Goal: Task Accomplishment & Management: Manage account settings

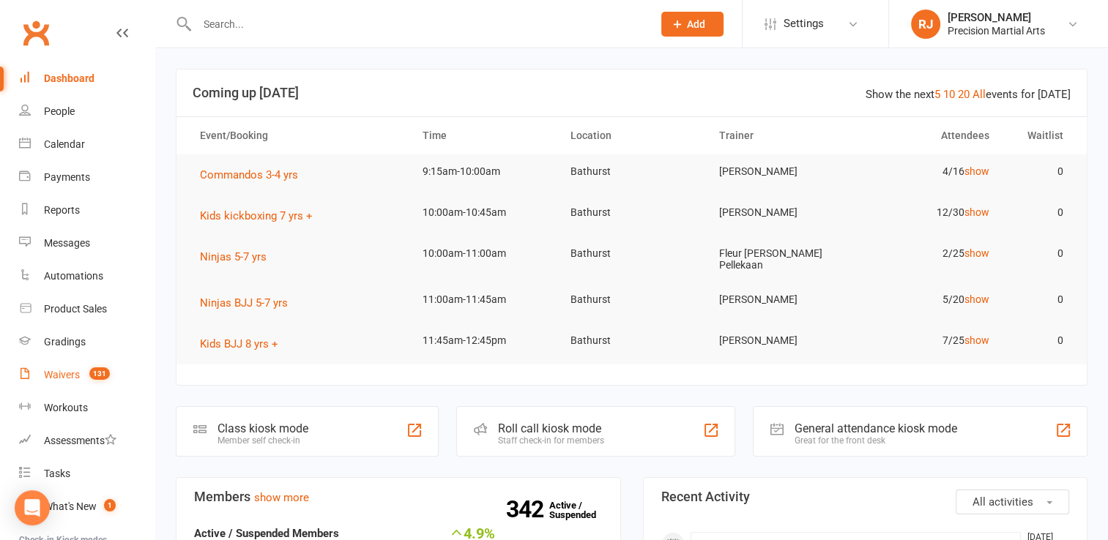
click at [61, 381] on div "Waivers" at bounding box center [62, 375] width 36 height 12
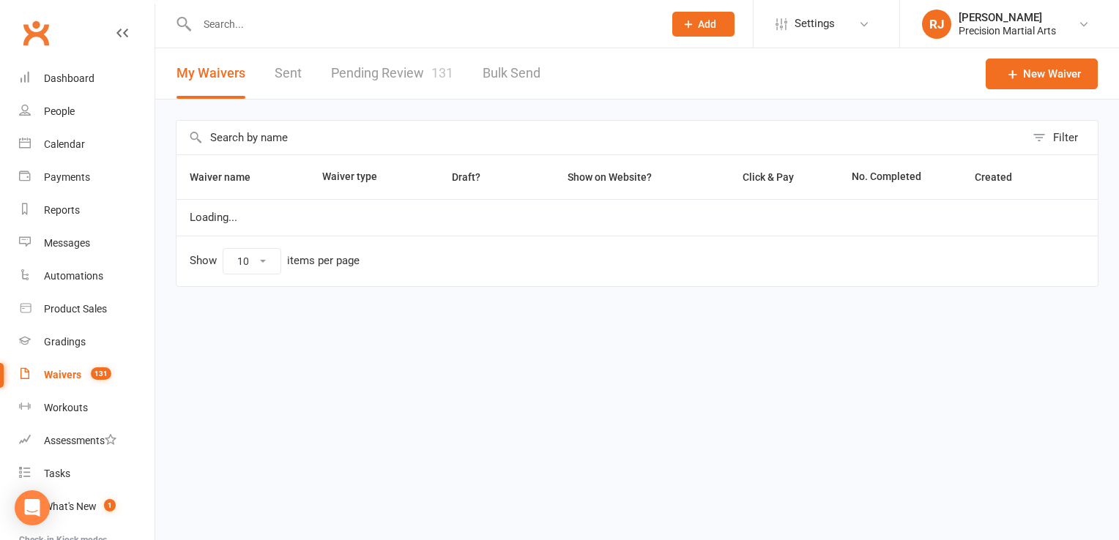
click at [414, 69] on link "Pending Review 131" at bounding box center [392, 73] width 122 height 51
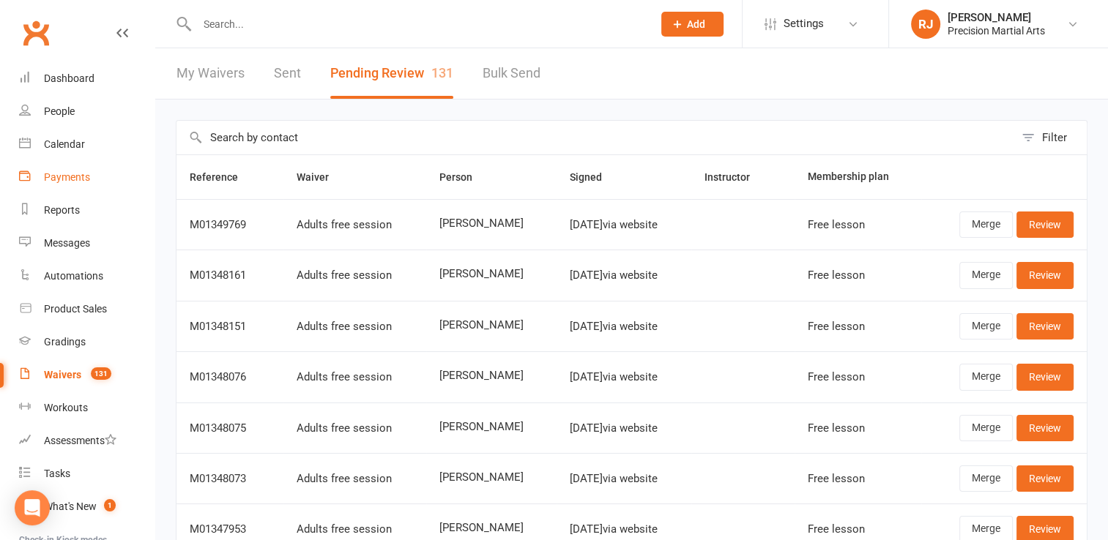
click at [91, 180] on link "Payments" at bounding box center [86, 177] width 135 height 33
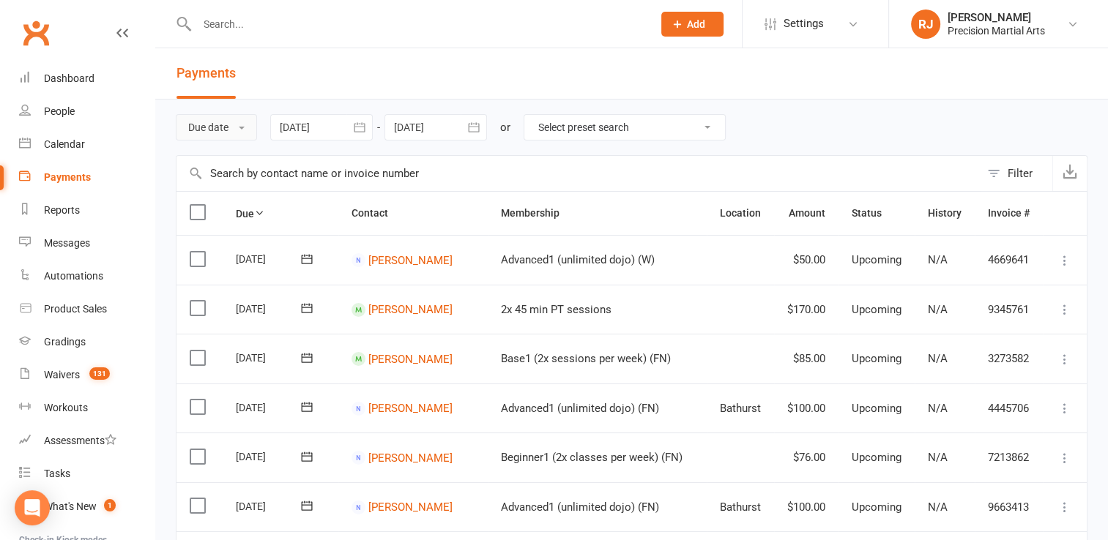
click at [242, 122] on button "Due date" at bounding box center [216, 127] width 81 height 26
click at [230, 207] on link "Date failed" at bounding box center [248, 218] width 145 height 29
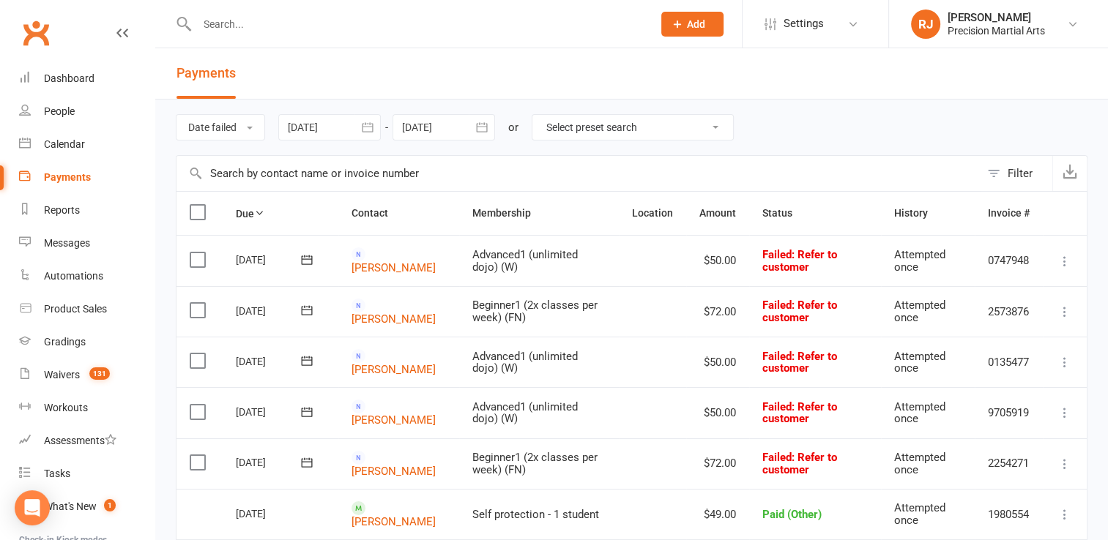
scroll to position [164, 0]
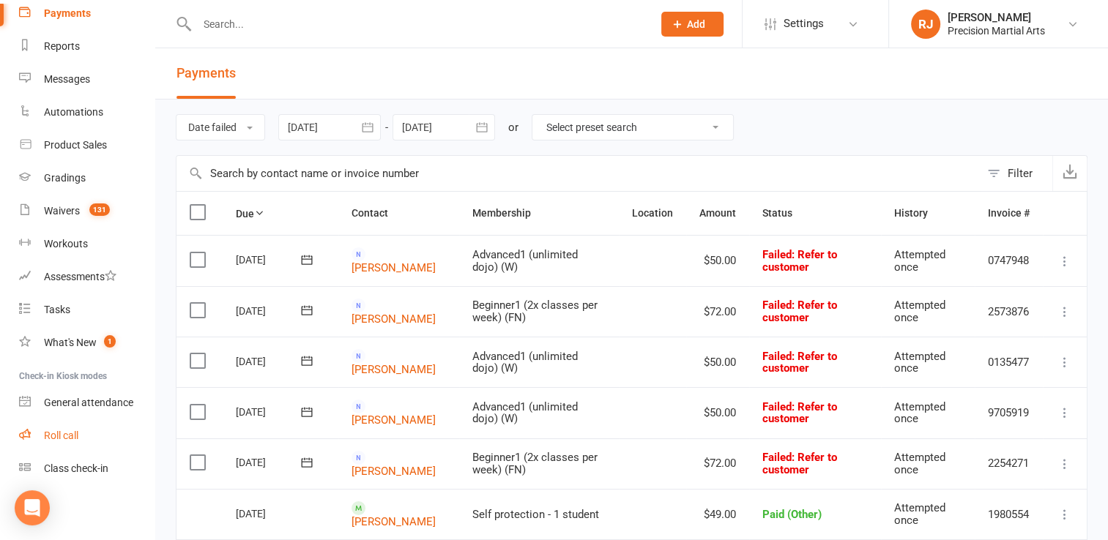
click at [103, 441] on link "Roll call" at bounding box center [86, 436] width 135 height 33
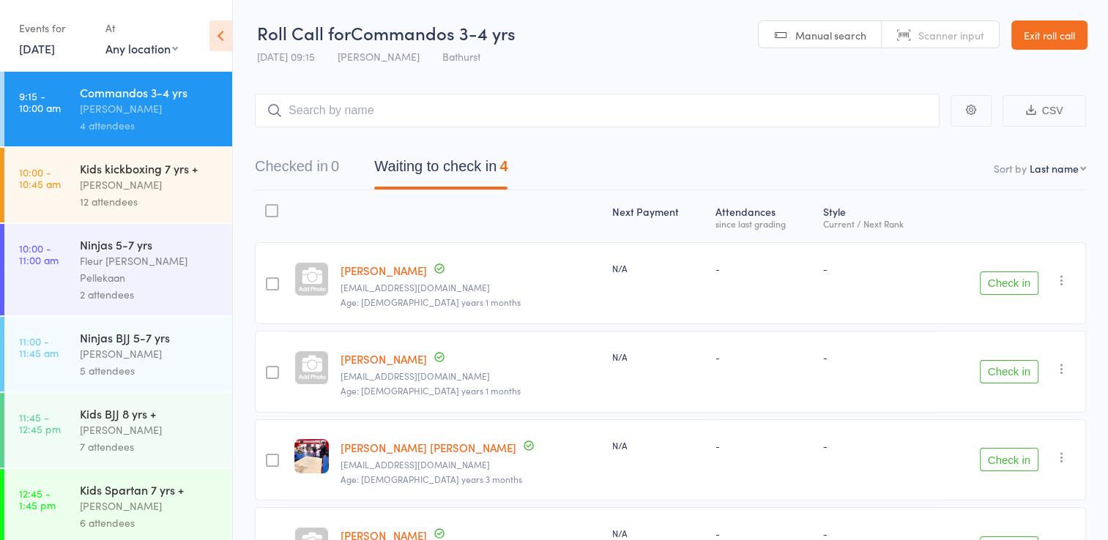
click at [1060, 280] on icon "button" at bounding box center [1062, 280] width 15 height 15
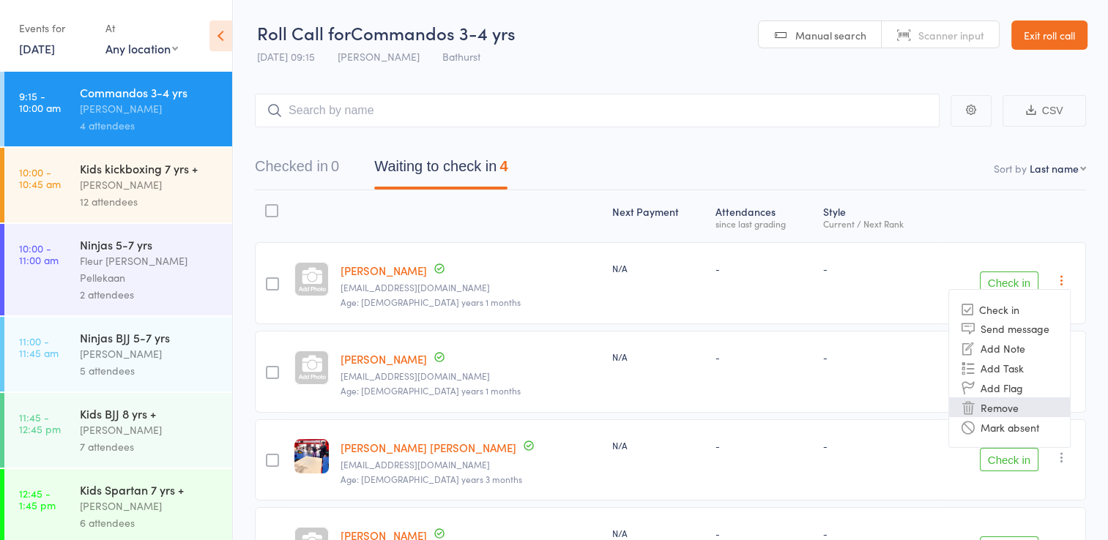
click at [1003, 411] on li "Remove" at bounding box center [1009, 408] width 121 height 20
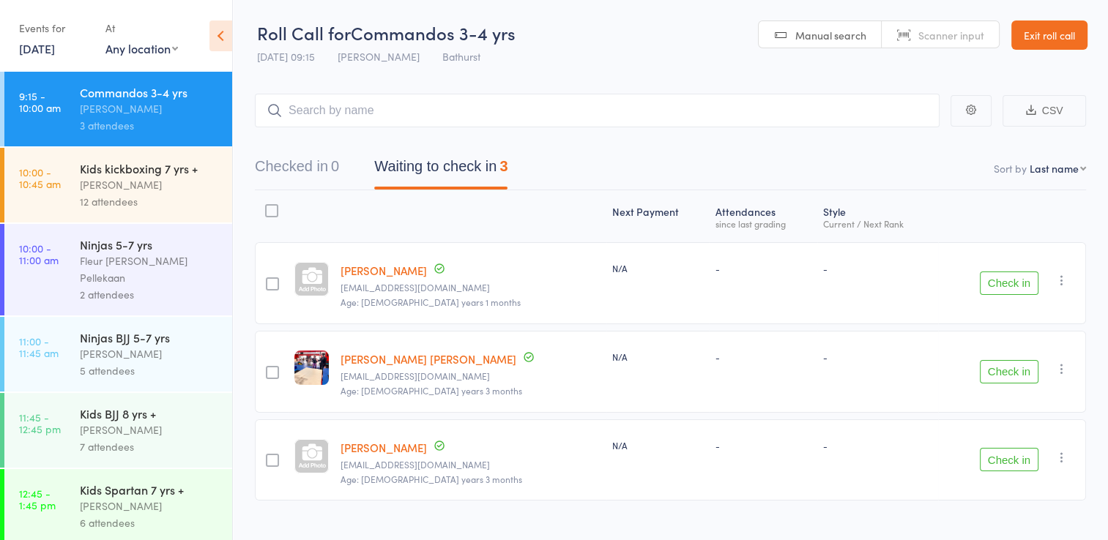
click at [997, 279] on button "Check in" at bounding box center [1009, 283] width 59 height 23
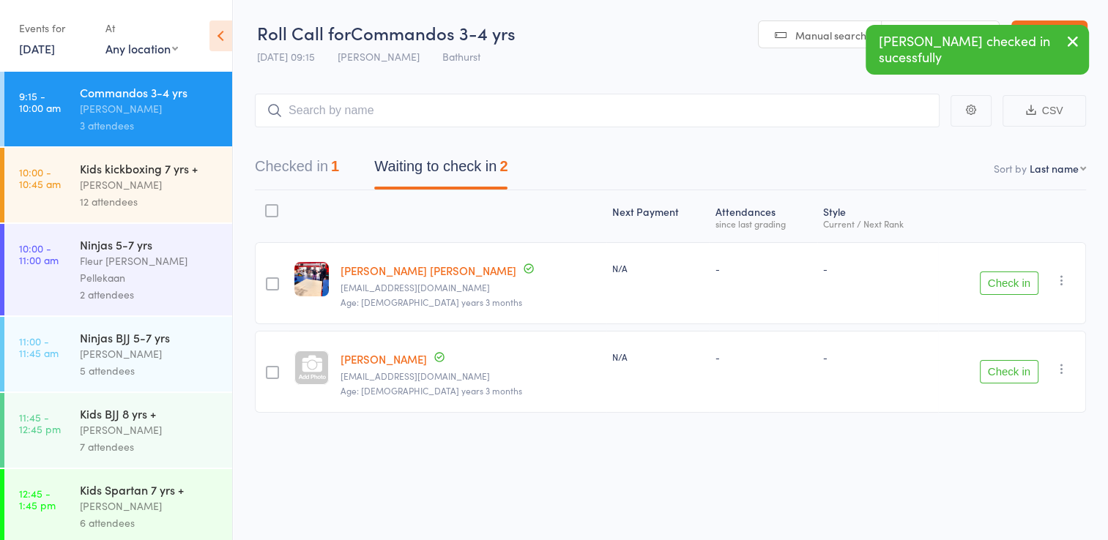
click at [1060, 283] on icon "button" at bounding box center [1062, 280] width 15 height 15
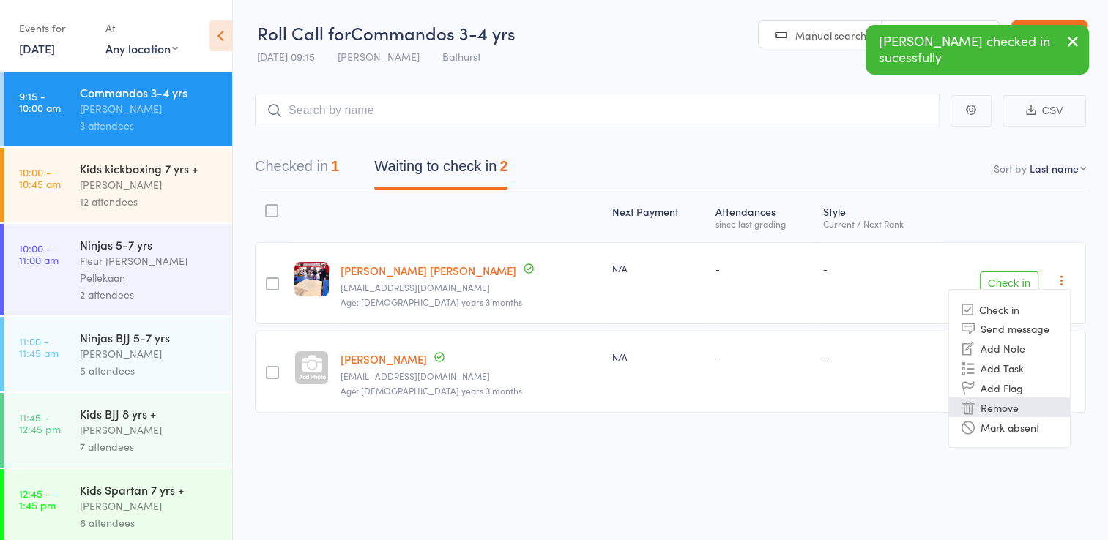
click at [1025, 398] on li "Remove" at bounding box center [1009, 408] width 121 height 20
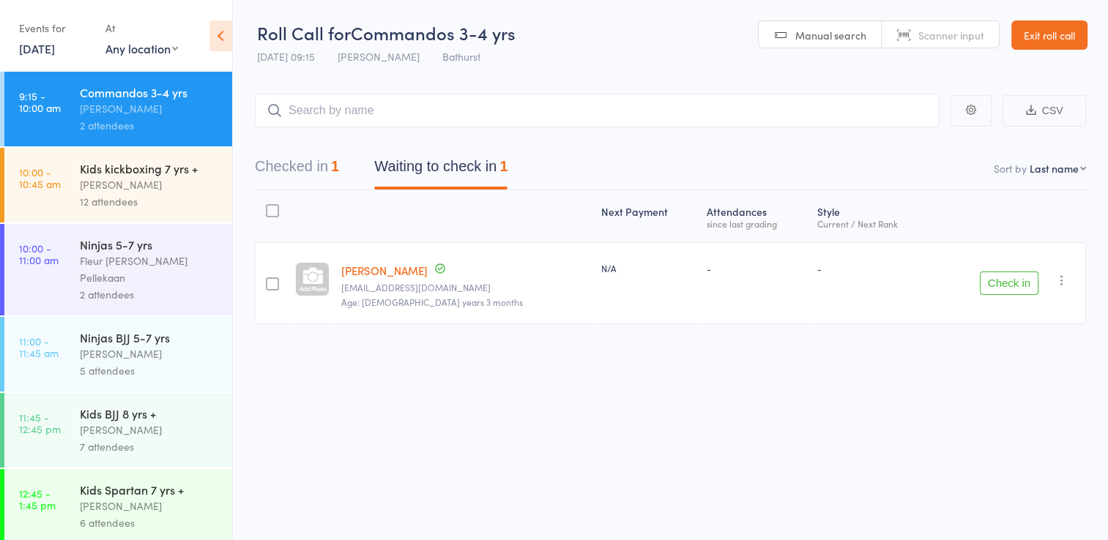
click at [1001, 284] on button "Check in" at bounding box center [1009, 283] width 59 height 23
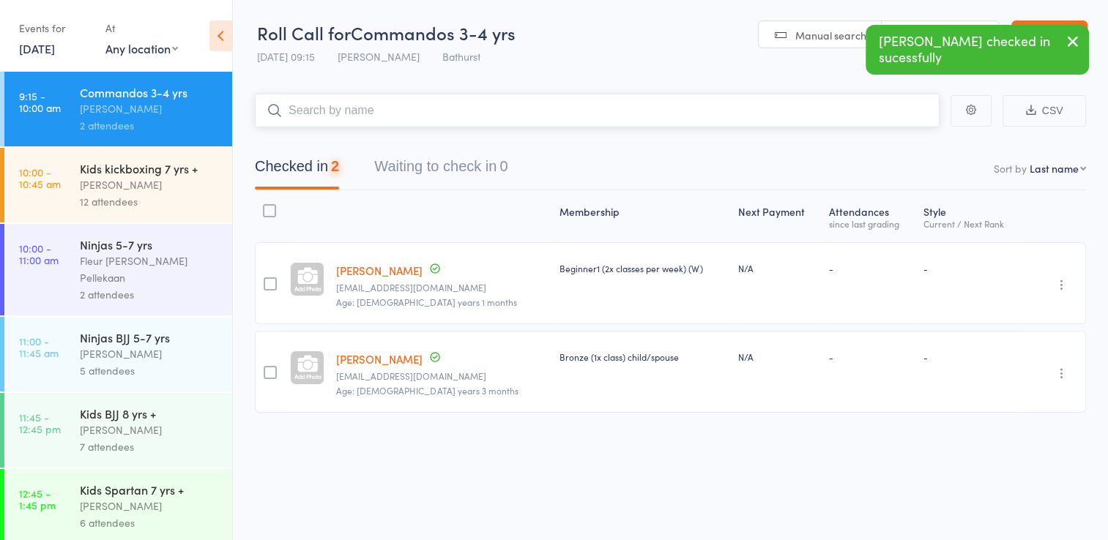
click at [670, 103] on input "search" at bounding box center [597, 111] width 685 height 34
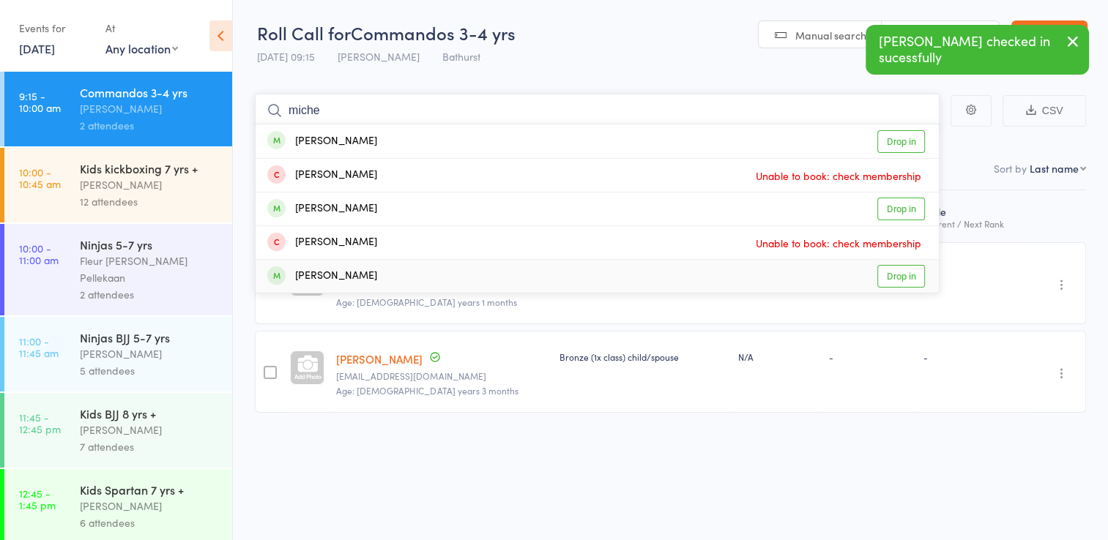
type input "miche"
click at [888, 273] on link "Drop in" at bounding box center [901, 276] width 48 height 23
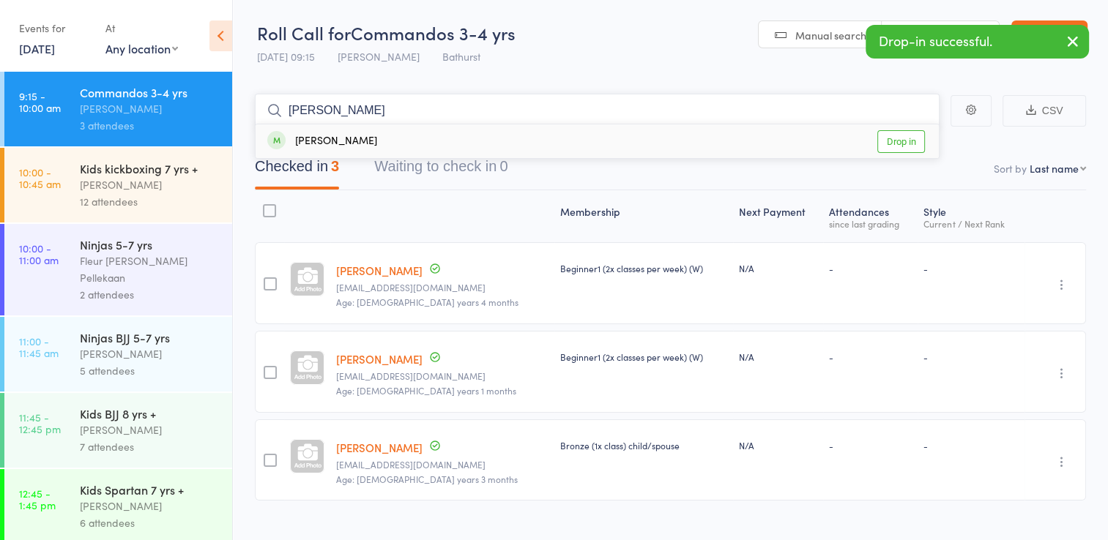
type input "reeg"
click at [896, 141] on link "Drop in" at bounding box center [901, 141] width 48 height 23
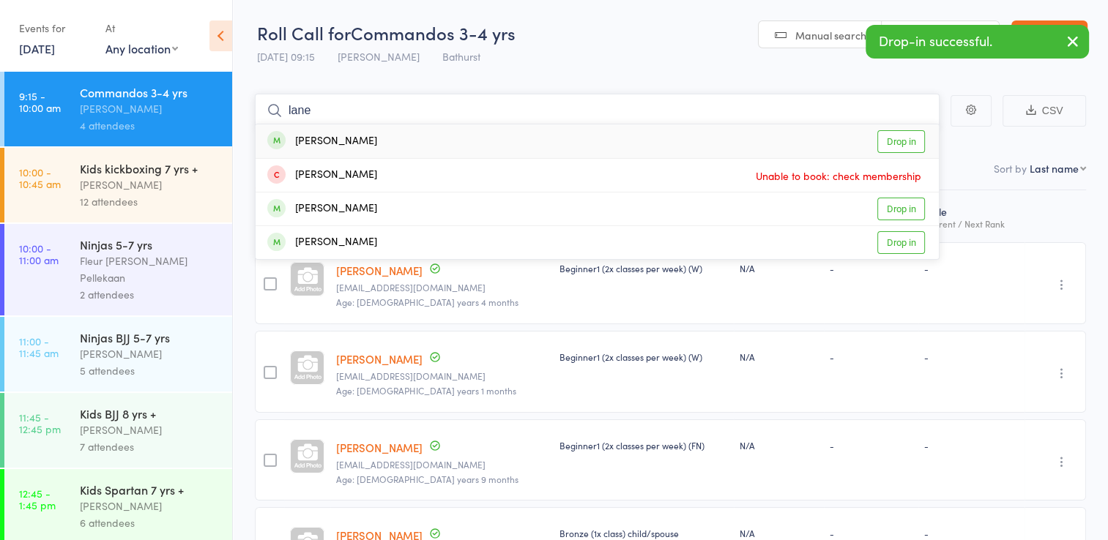
type input "lane"
click at [890, 138] on link "Drop in" at bounding box center [901, 141] width 48 height 23
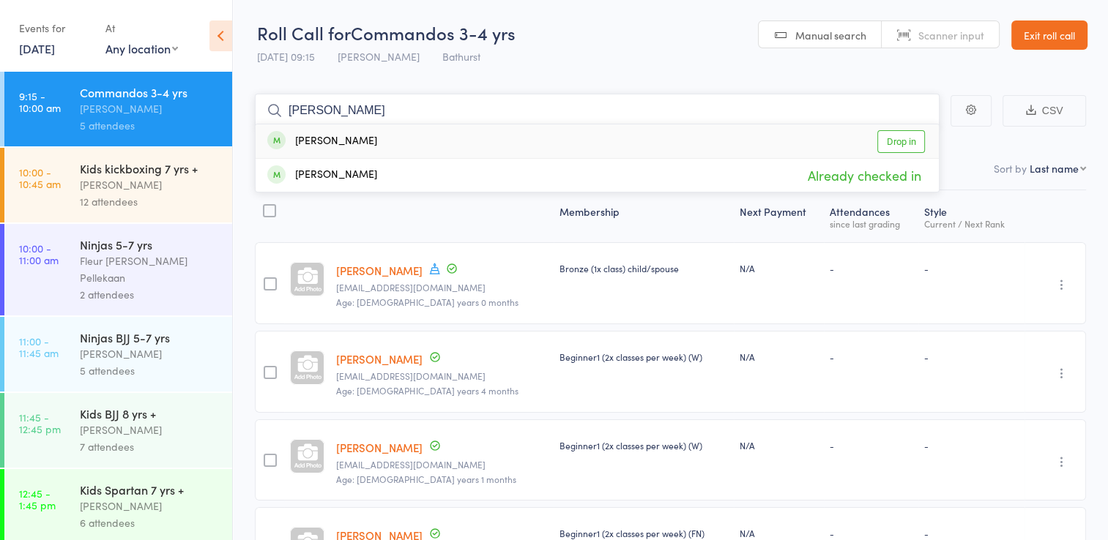
type input "jess"
click at [896, 148] on link "Drop in" at bounding box center [901, 141] width 48 height 23
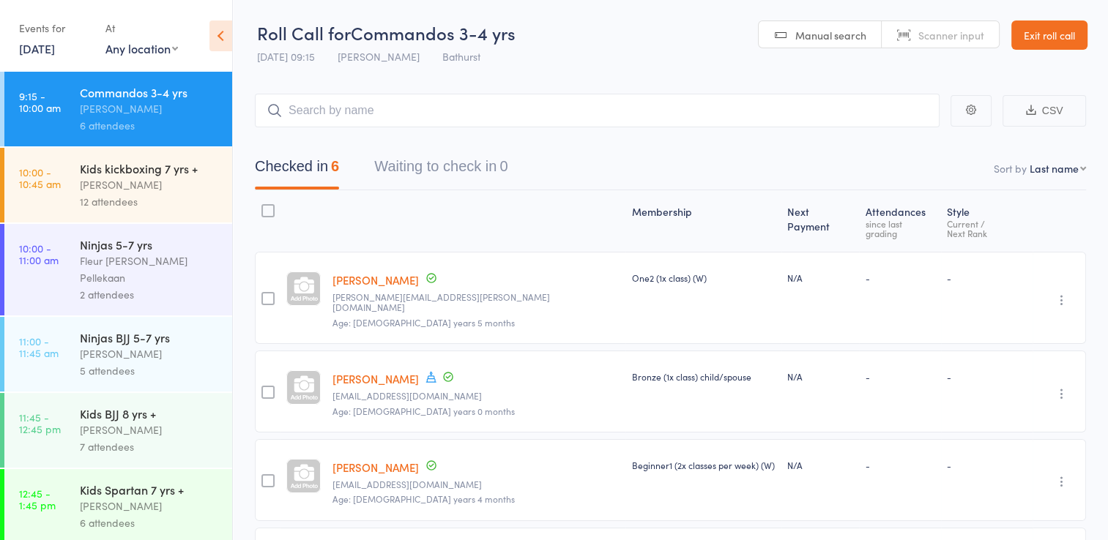
click at [1041, 30] on link "Exit roll call" at bounding box center [1049, 35] width 76 height 29
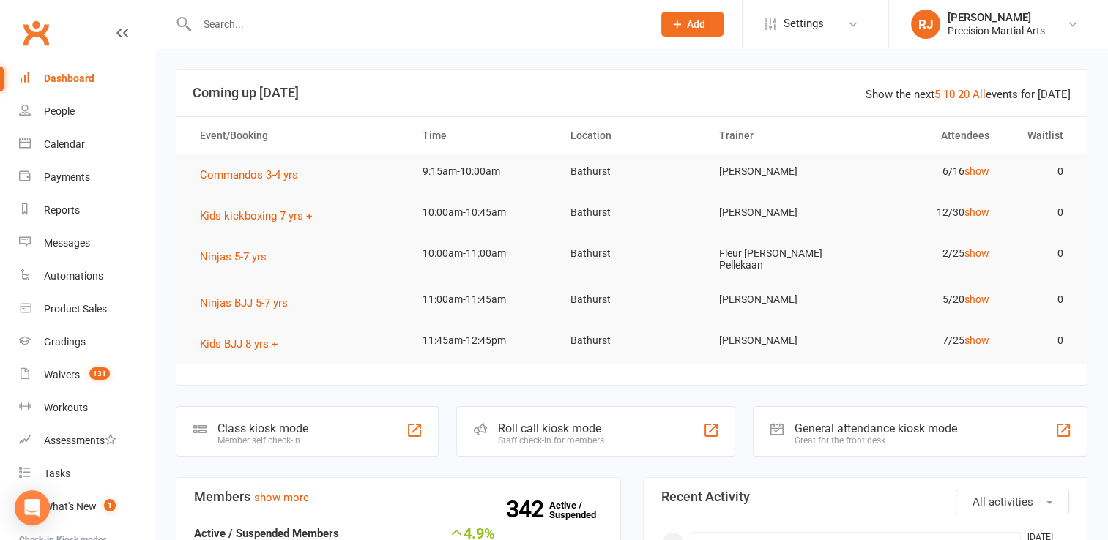
click at [366, 31] on input "text" at bounding box center [418, 24] width 450 height 21
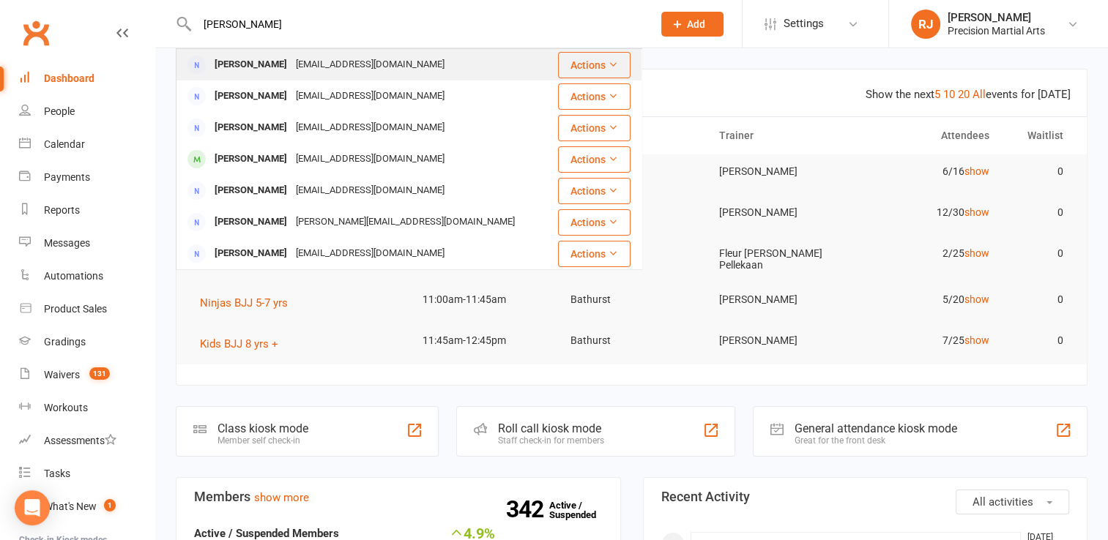
type input "clint"
click at [312, 72] on div "clintfearnley@yahoo.com" at bounding box center [369, 64] width 157 height 21
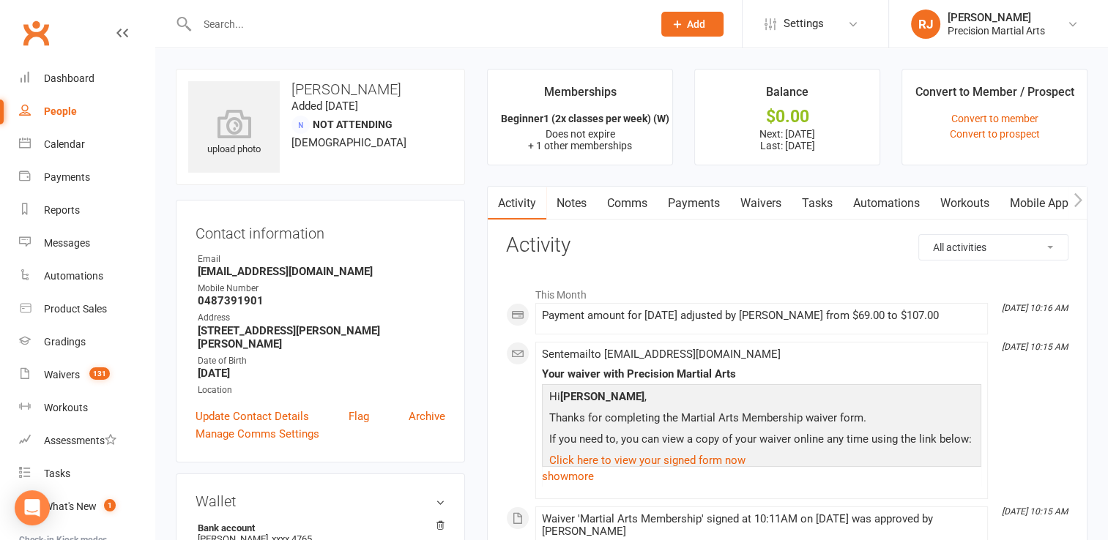
click at [1024, 205] on link "Mobile App" at bounding box center [1039, 204] width 79 height 34
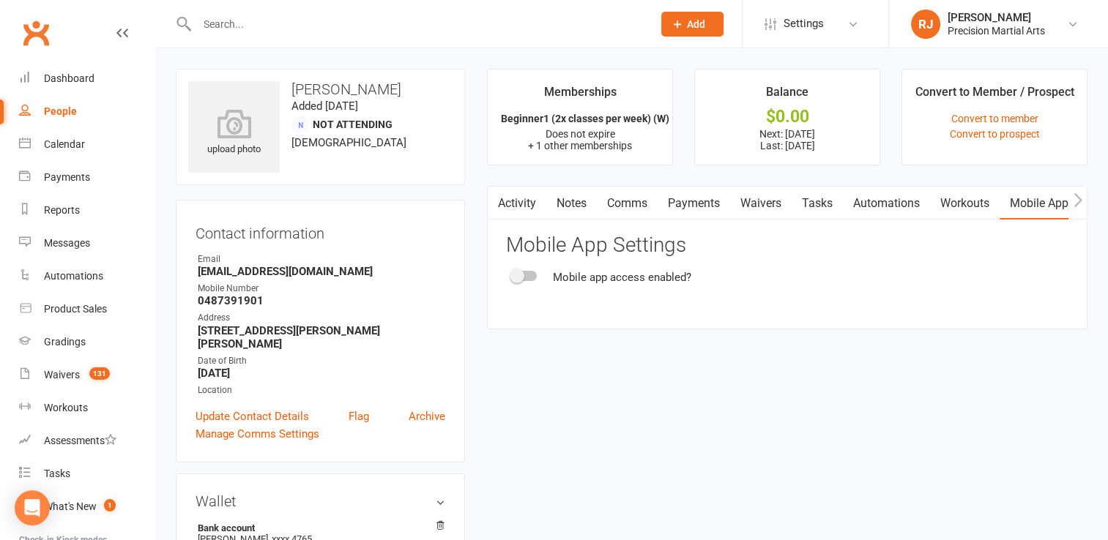
click at [523, 272] on span at bounding box center [517, 276] width 15 height 15
click at [512, 274] on input "checkbox" at bounding box center [512, 274] width 0 height 0
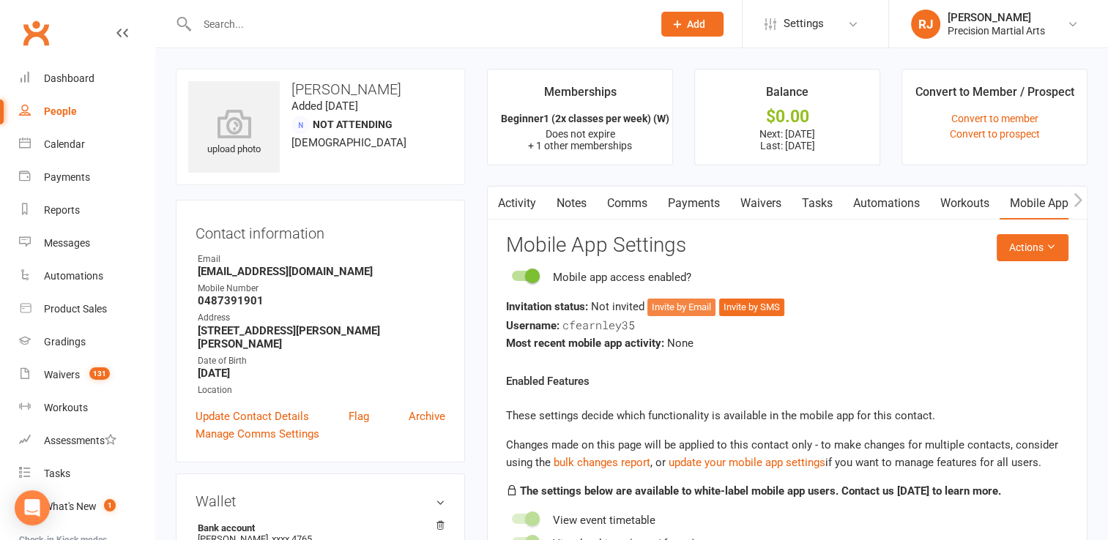
click at [680, 300] on button "Invite by Email" at bounding box center [681, 308] width 68 height 18
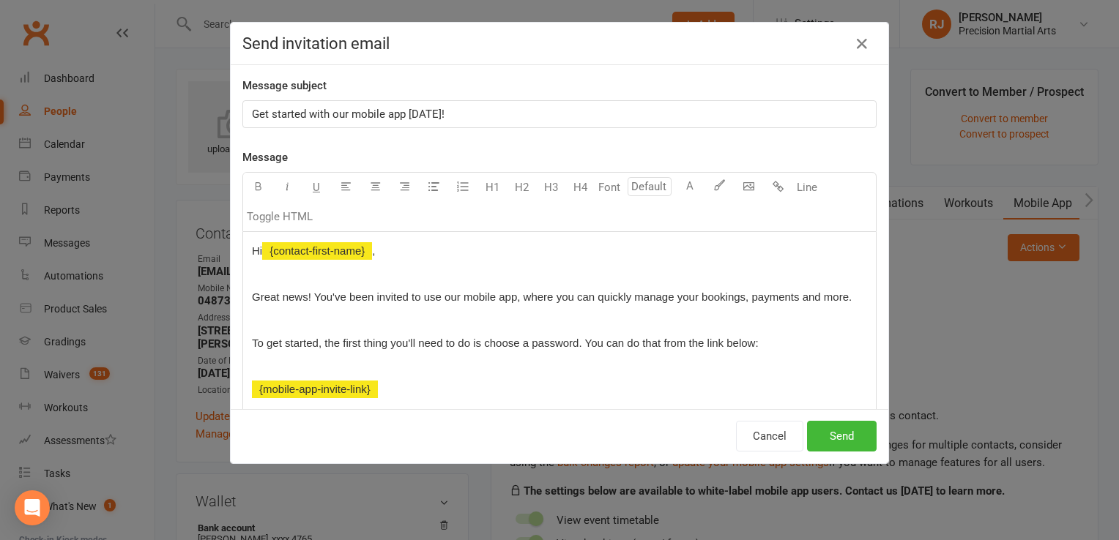
click at [844, 453] on div "Cancel Send" at bounding box center [560, 436] width 658 height 54
click at [832, 429] on button "Send" at bounding box center [842, 436] width 70 height 31
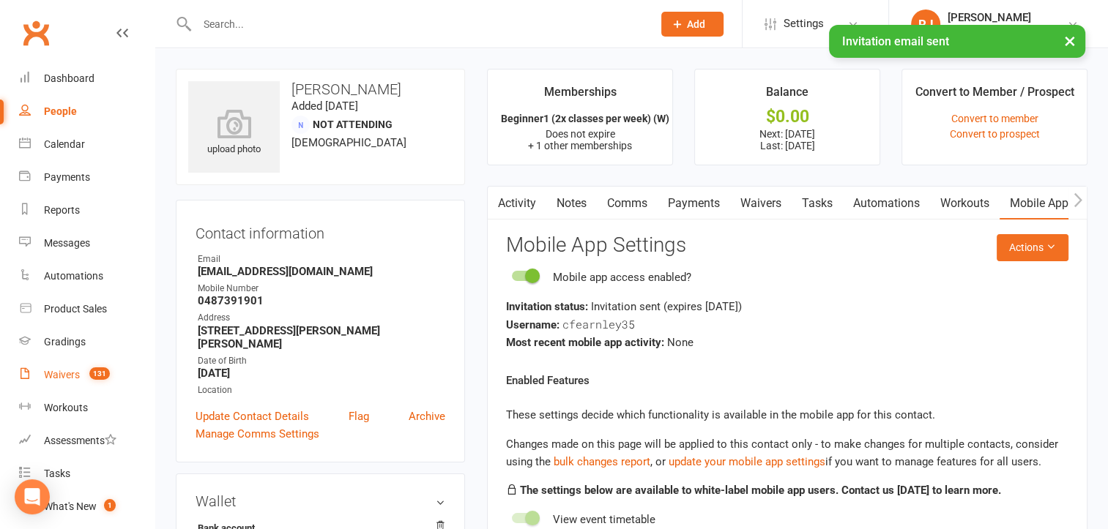
click at [88, 374] on count-badge "131" at bounding box center [96, 375] width 28 height 12
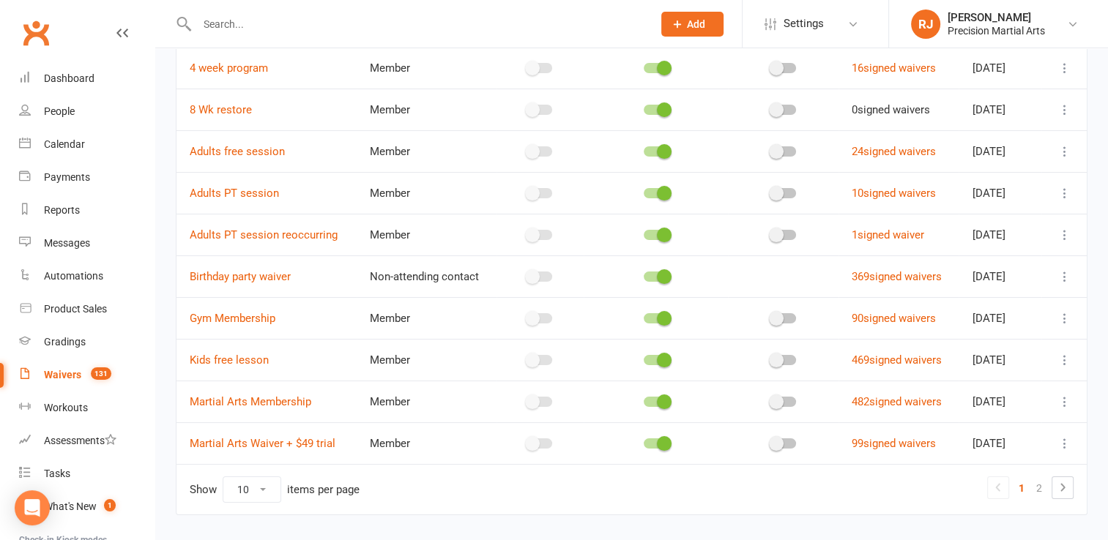
scroll to position [187, 0]
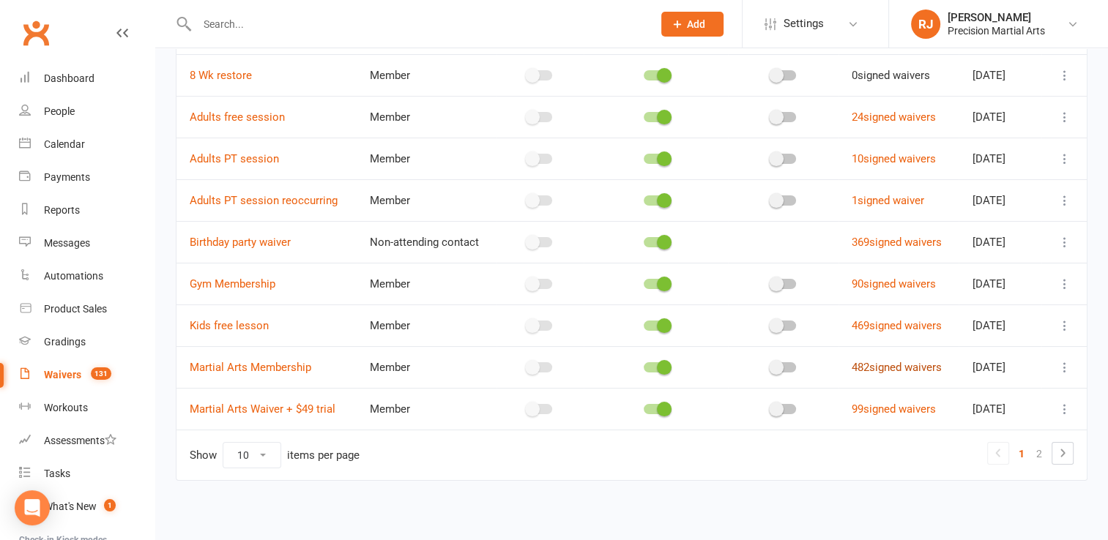
click at [891, 367] on link "482 signed waivers" at bounding box center [897, 367] width 90 height 13
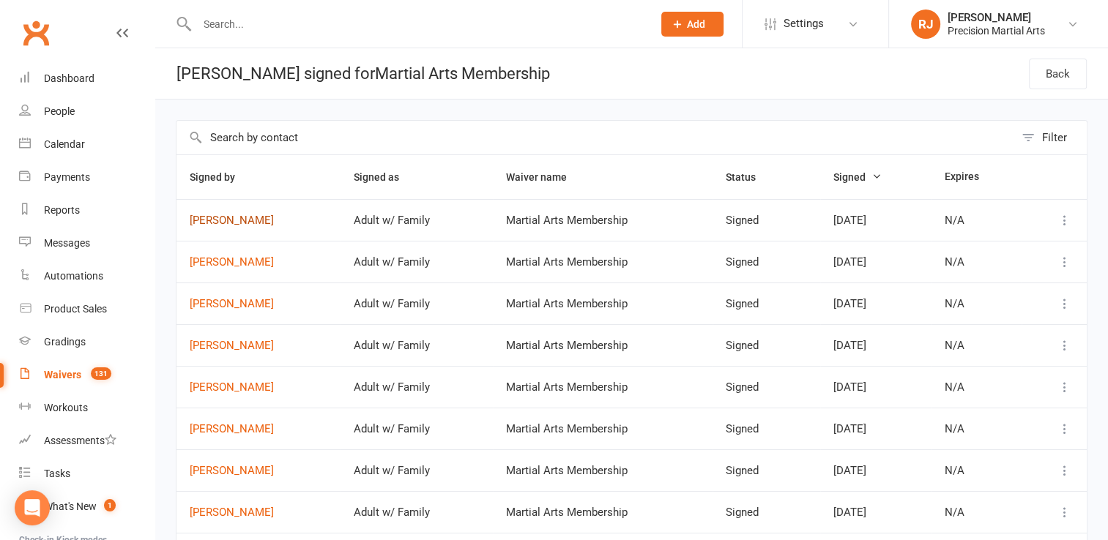
click at [233, 218] on link "Sam Rhodes" at bounding box center [259, 221] width 138 height 12
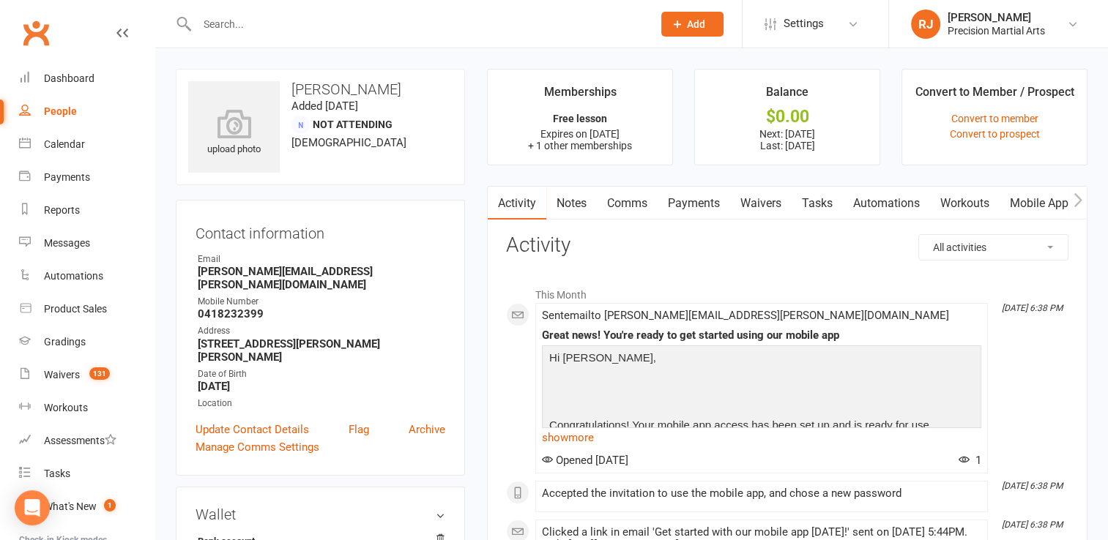
click at [1034, 201] on link "Mobile App" at bounding box center [1039, 204] width 79 height 34
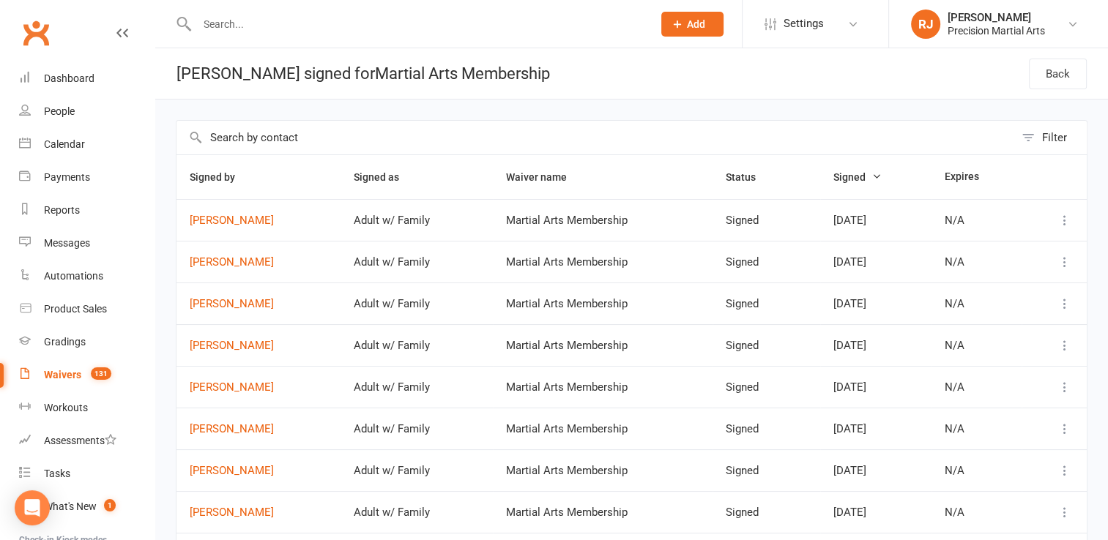
click at [232, 309] on td "[PERSON_NAME]" at bounding box center [258, 304] width 164 height 42
click at [227, 300] on link "[PERSON_NAME]" at bounding box center [259, 304] width 138 height 12
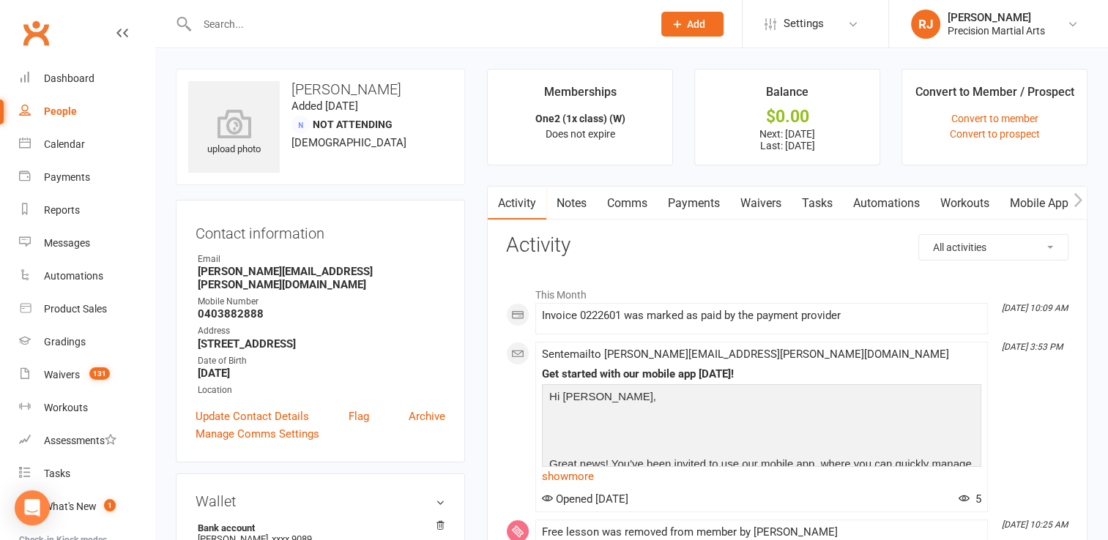
click at [1043, 207] on link "Mobile App" at bounding box center [1039, 204] width 79 height 34
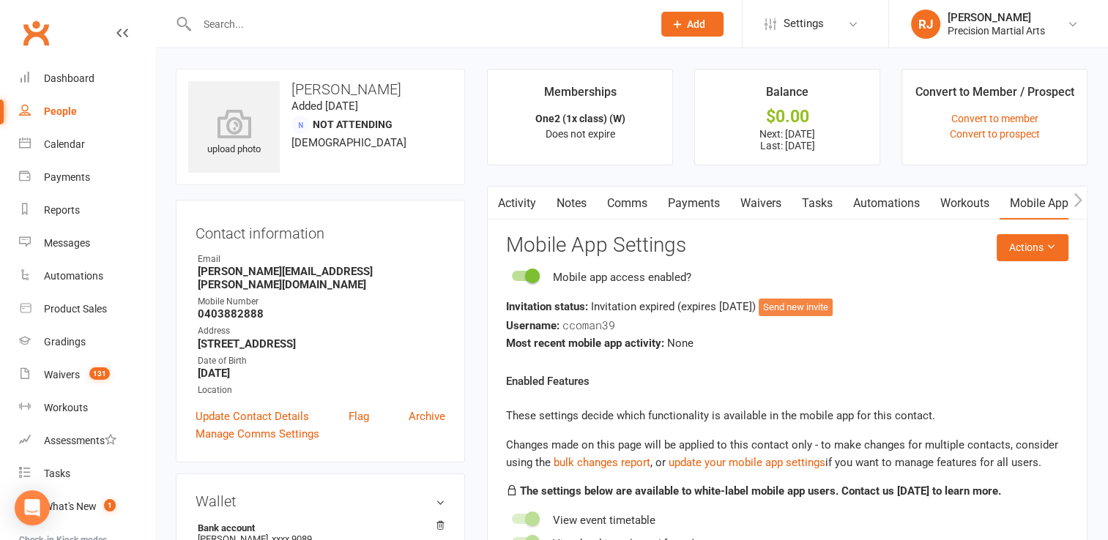
click at [804, 306] on button "Send new invite" at bounding box center [796, 308] width 74 height 18
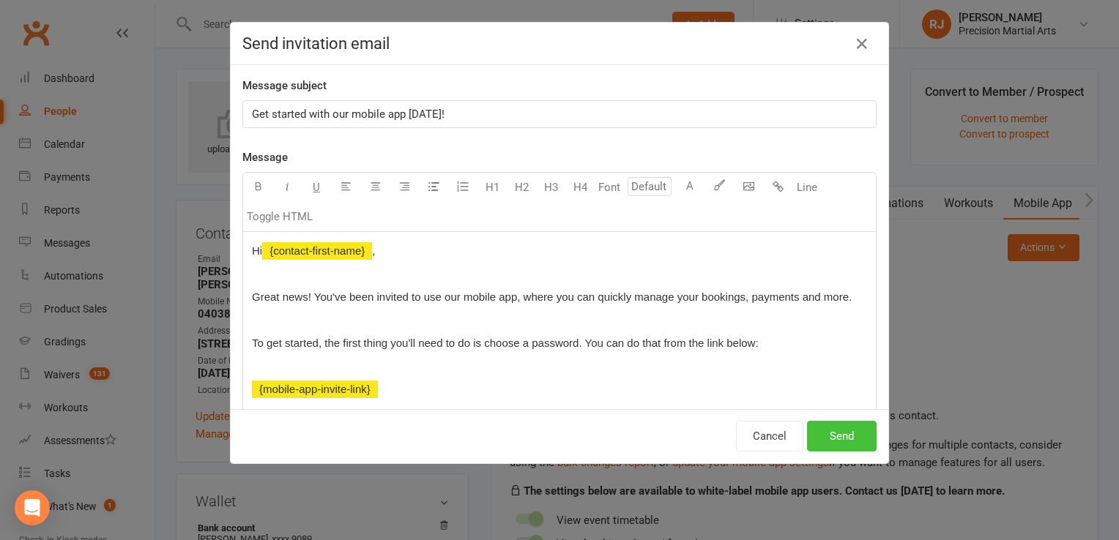
click at [838, 429] on button "Send" at bounding box center [842, 436] width 70 height 31
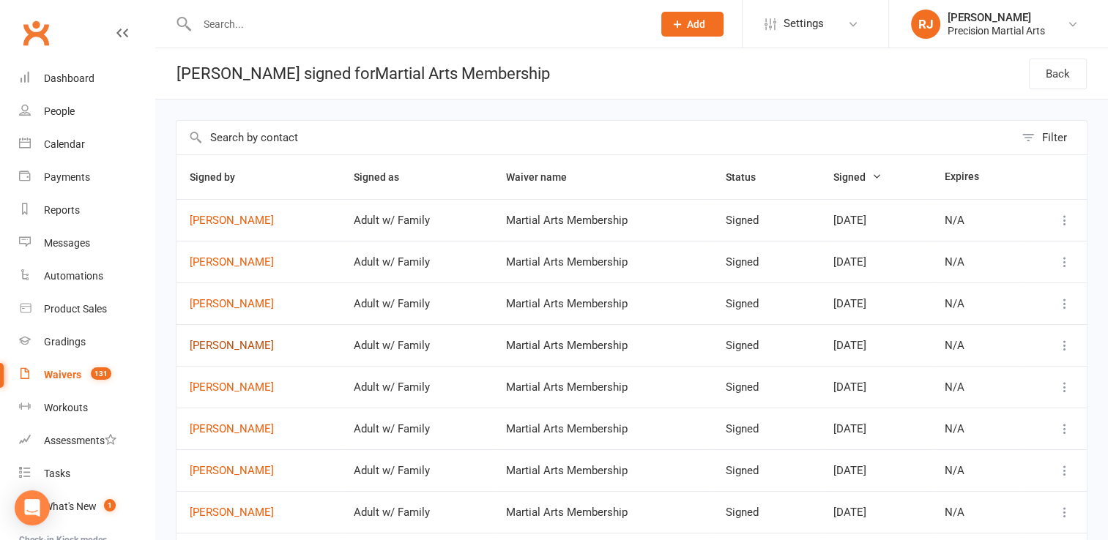
click at [224, 343] on link "Ankit Thardak" at bounding box center [259, 346] width 138 height 12
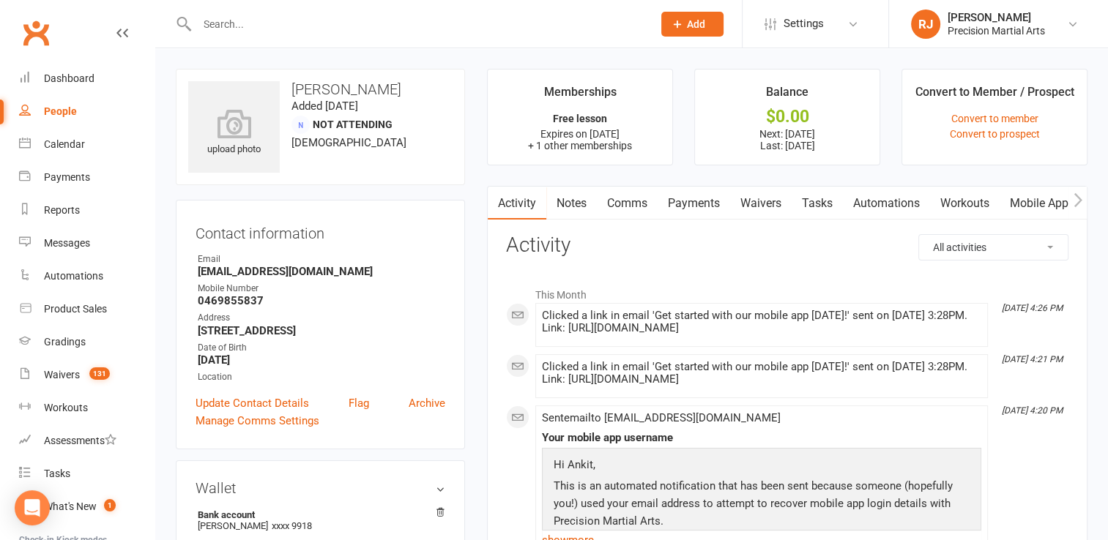
click at [1059, 201] on link "Mobile App" at bounding box center [1039, 204] width 79 height 34
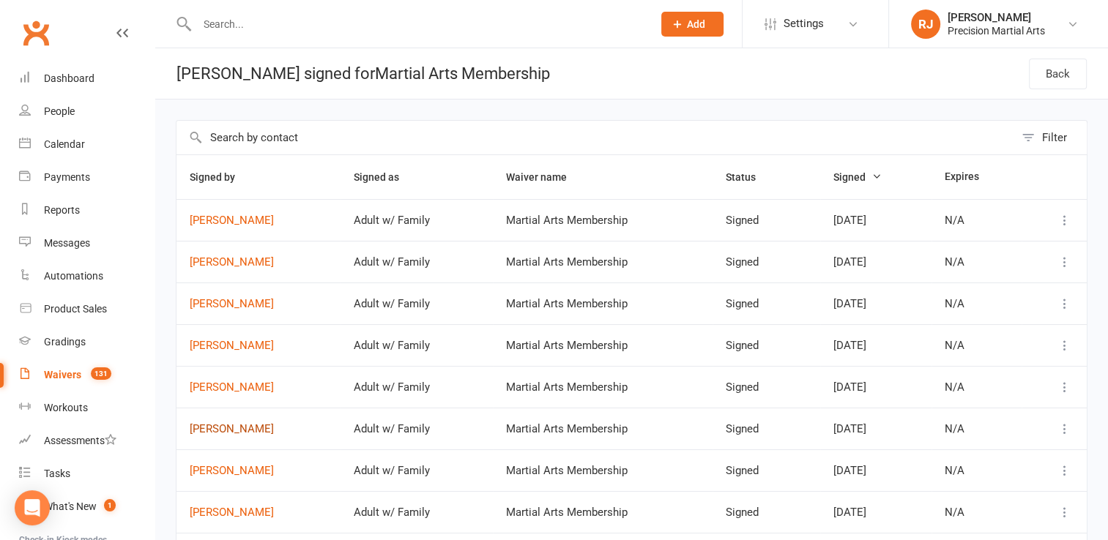
click at [212, 431] on link "[PERSON_NAME]" at bounding box center [259, 429] width 138 height 12
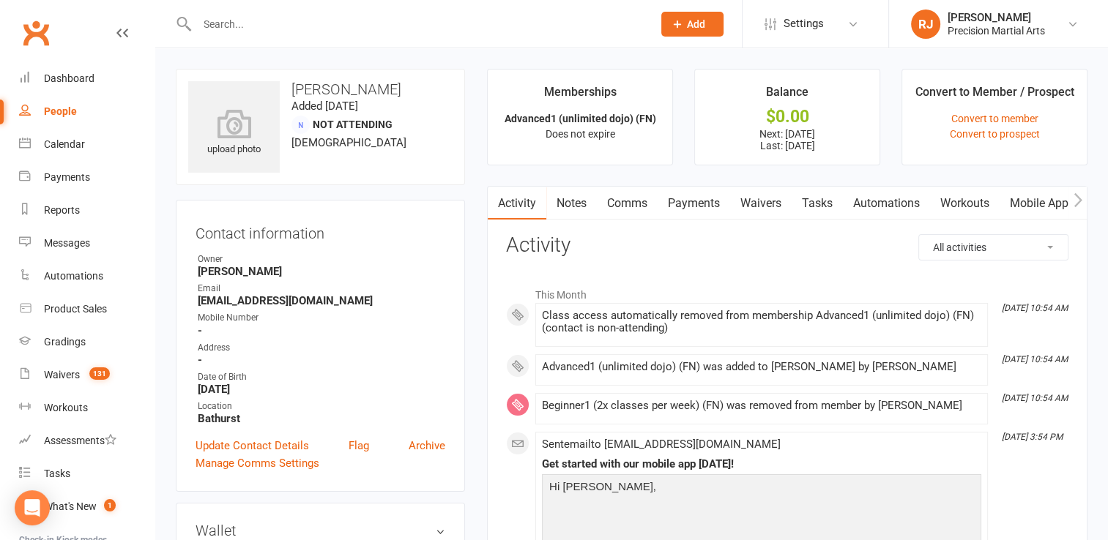
click at [1052, 204] on link "Mobile App" at bounding box center [1039, 204] width 79 height 34
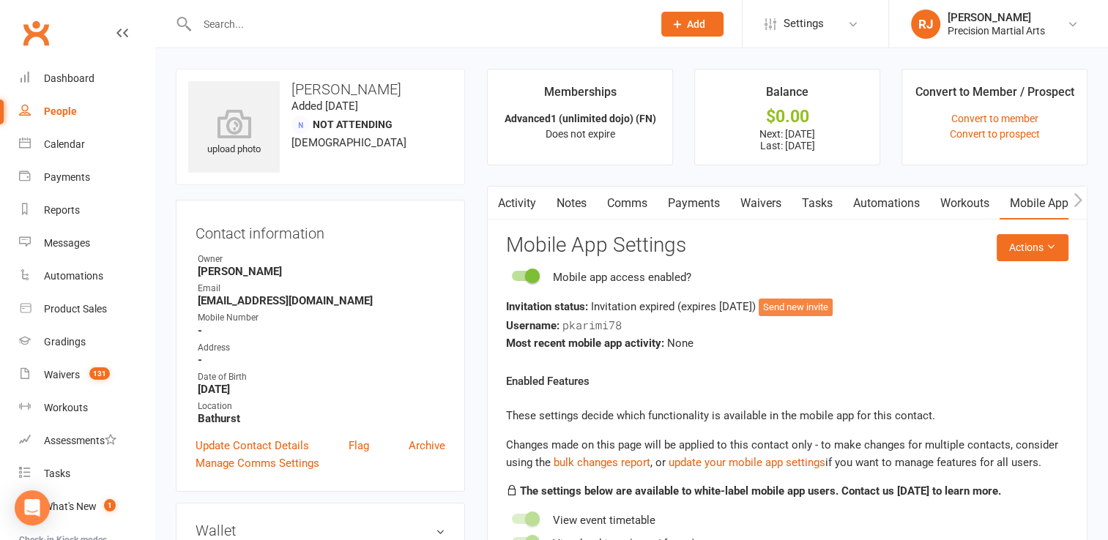
click at [822, 305] on button "Send new invite" at bounding box center [796, 308] width 74 height 18
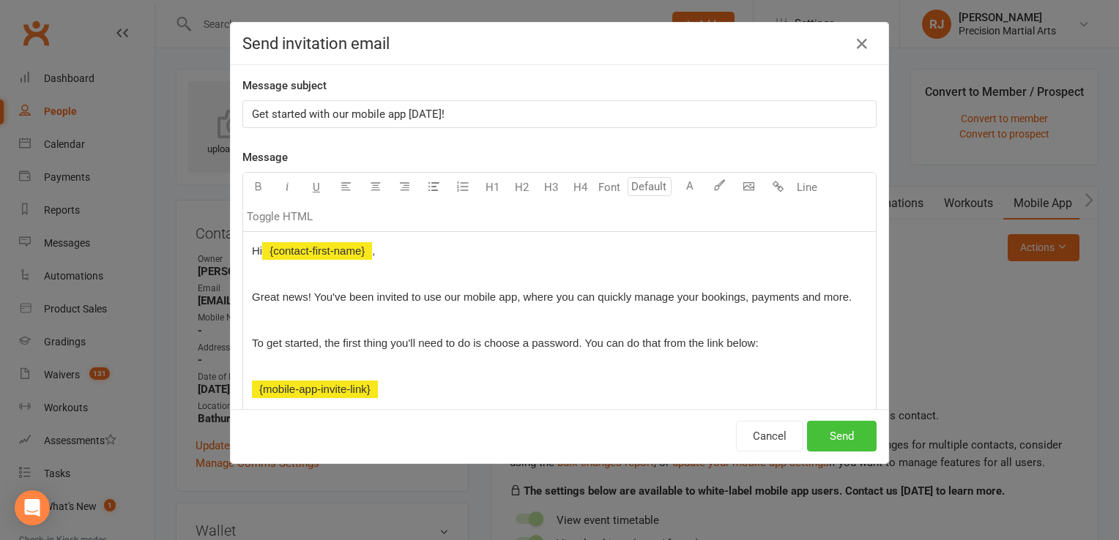
click at [841, 440] on button "Send" at bounding box center [842, 436] width 70 height 31
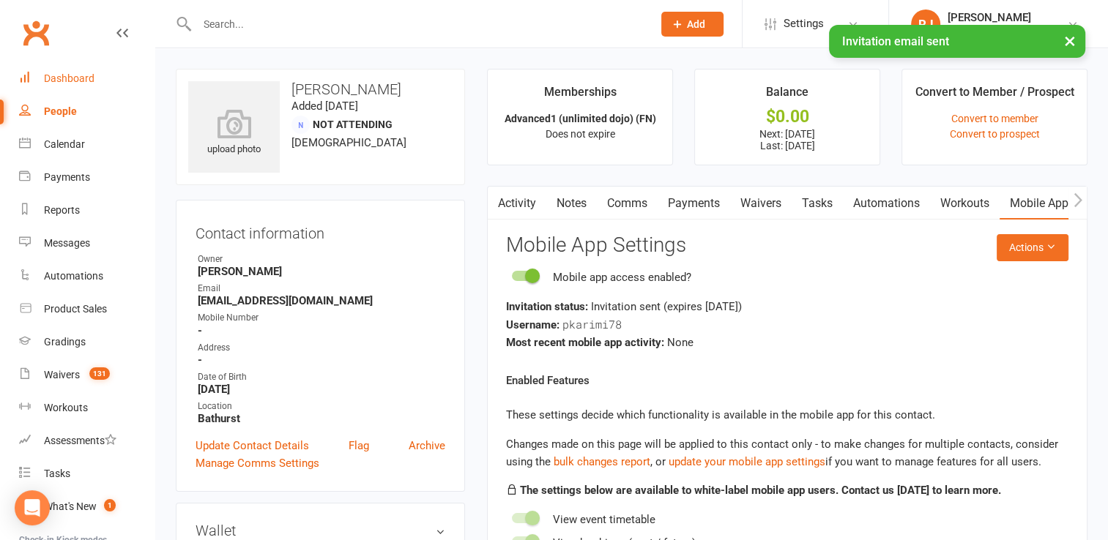
click at [89, 71] on link "Dashboard" at bounding box center [86, 78] width 135 height 33
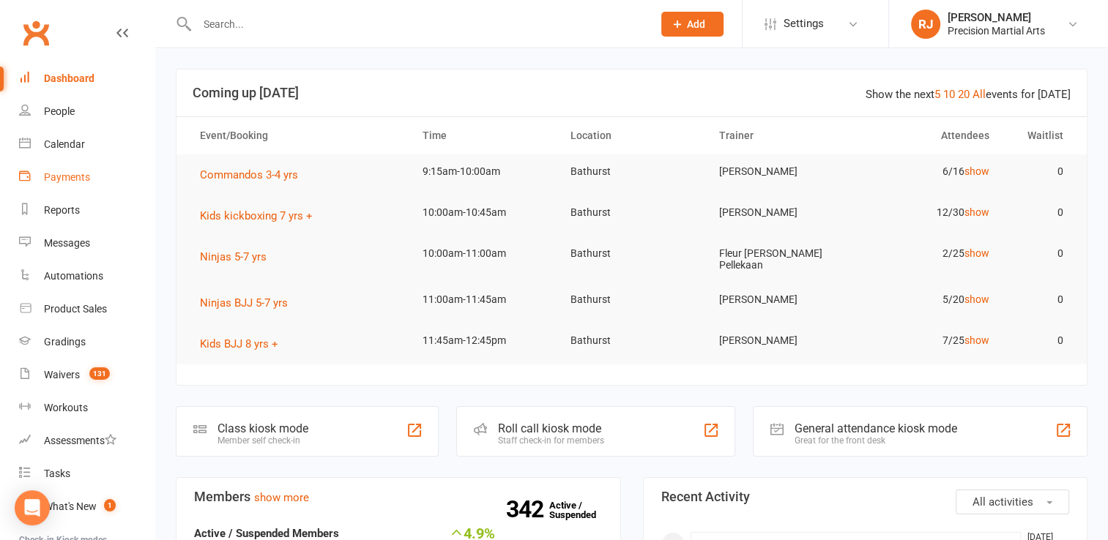
click at [68, 179] on div "Payments" at bounding box center [67, 177] width 46 height 12
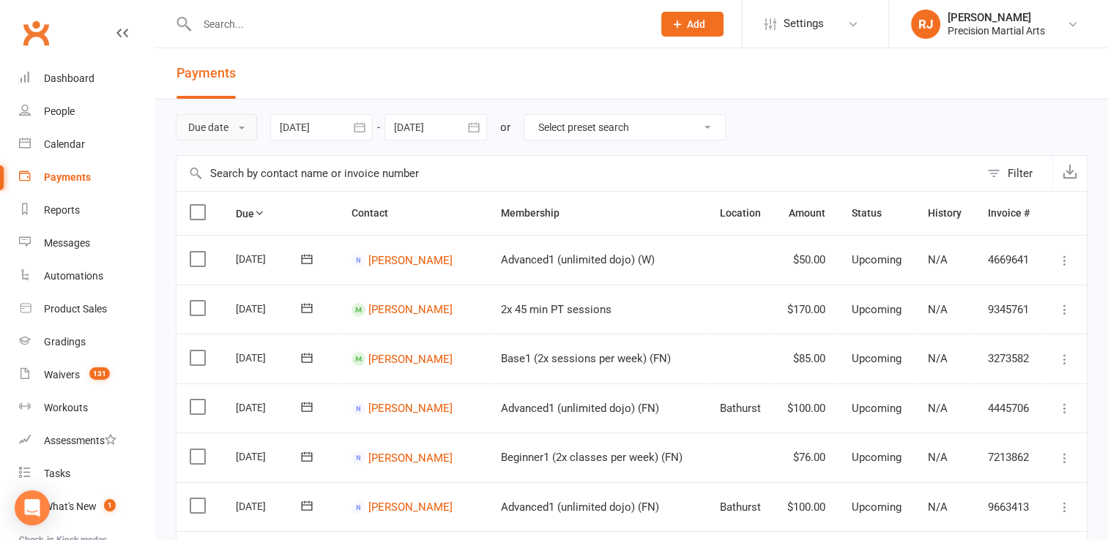
click at [248, 128] on button "Due date" at bounding box center [216, 127] width 81 height 26
click at [233, 223] on link "Date failed" at bounding box center [248, 218] width 145 height 29
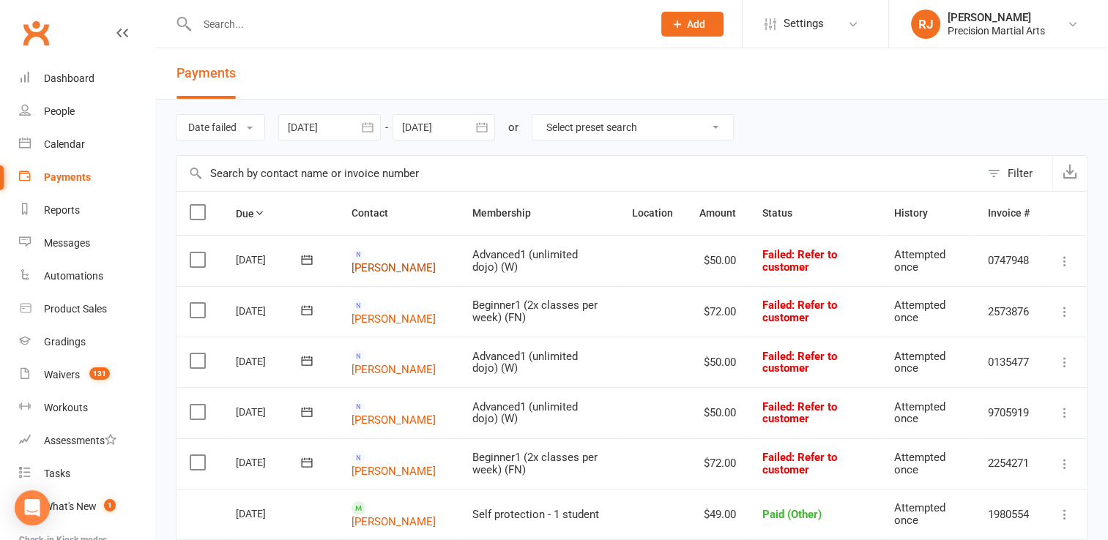
click at [404, 261] on link "[PERSON_NAME]" at bounding box center [394, 267] width 84 height 13
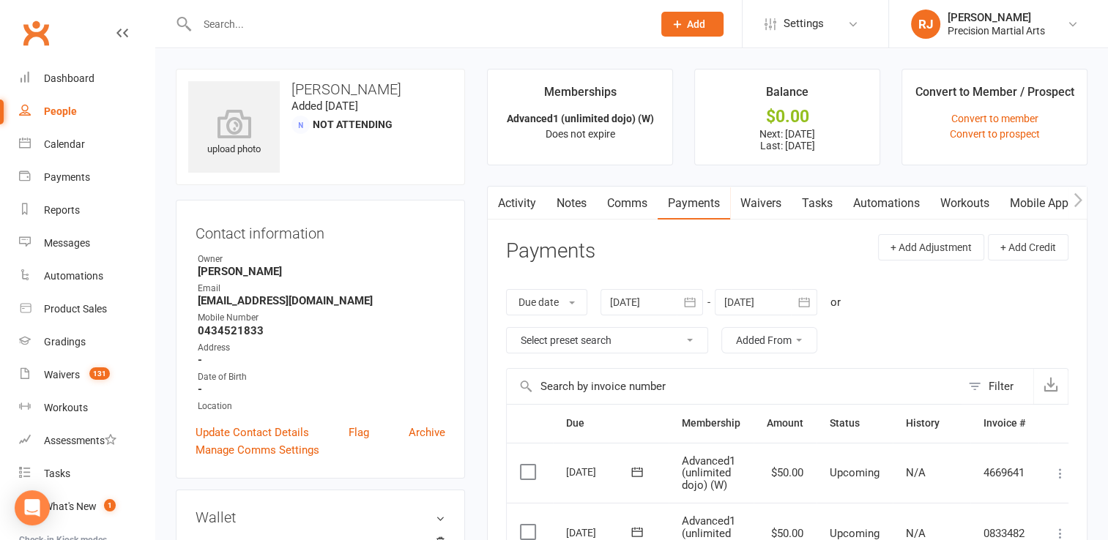
click at [570, 196] on link "Notes" at bounding box center [571, 204] width 51 height 34
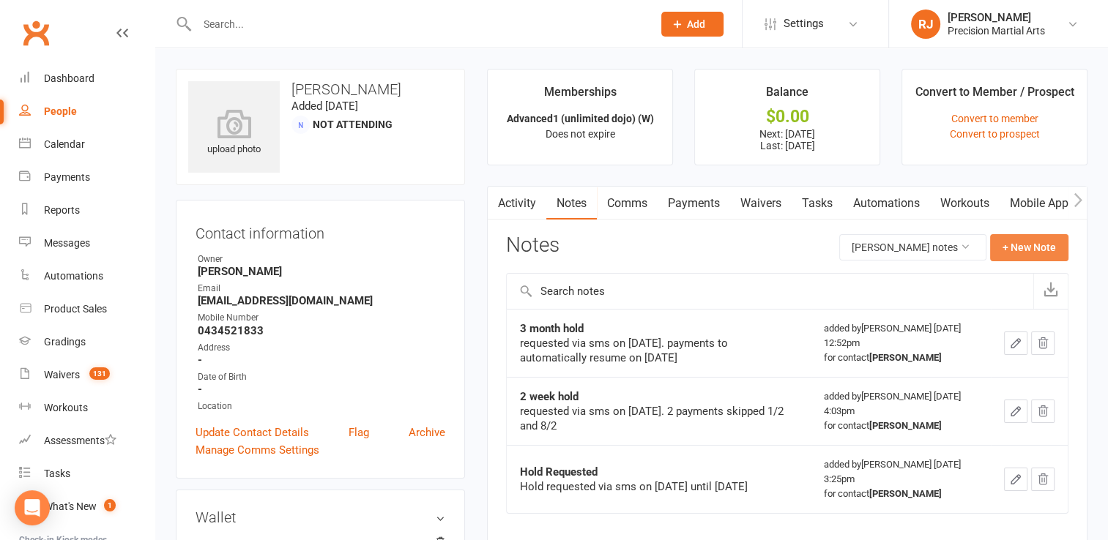
click at [1022, 254] on button "+ New Note" at bounding box center [1029, 247] width 78 height 26
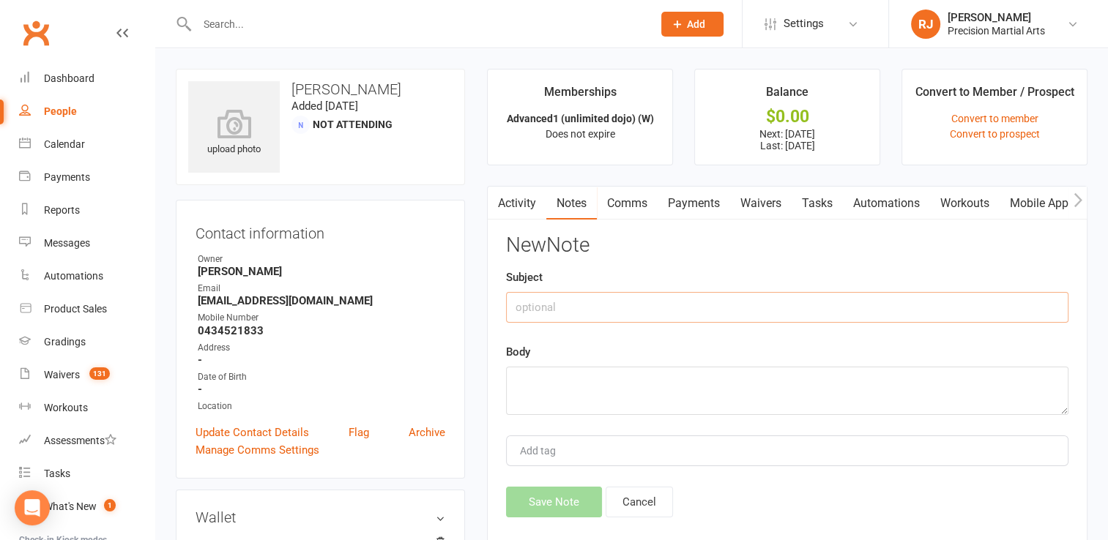
click at [694, 312] on input "text" at bounding box center [787, 307] width 562 height 31
type input "Membership Cancelled"
click at [571, 393] on textarea at bounding box center [787, 391] width 562 height 48
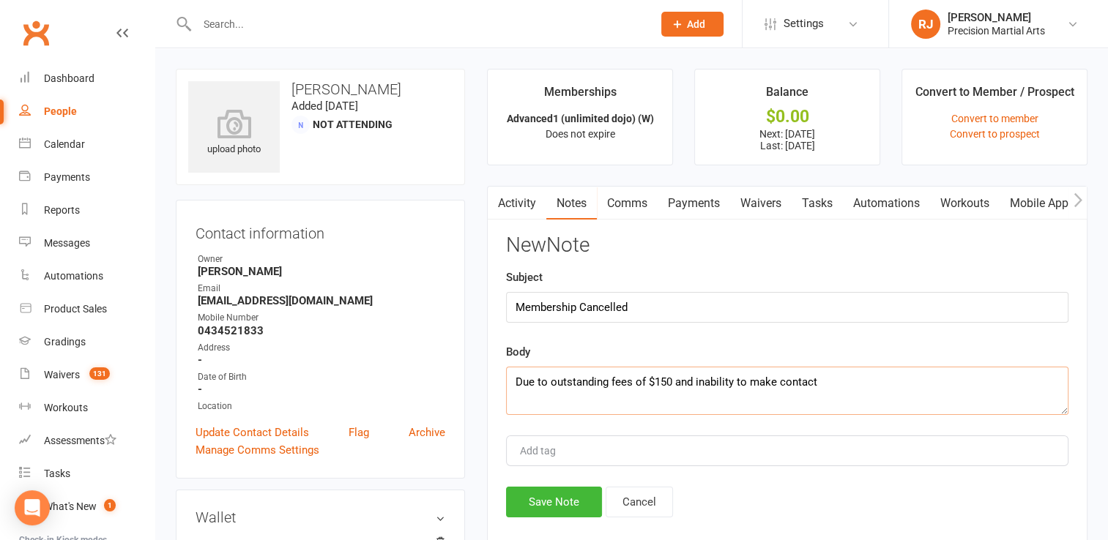
click at [693, 379] on textarea "Due to outstanding fees of $150 and inability to make contact" at bounding box center [787, 391] width 562 height 48
drag, startPoint x: 812, startPoint y: 381, endPoint x: 770, endPoint y: 382, distance: 42.5
click at [770, 382] on textarea "Due to outstanding fees of $150 and no response to inability to make contact" at bounding box center [787, 391] width 562 height 48
click at [861, 376] on textarea "Due to outstanding fees of $150 and no response to attempts to make contact" at bounding box center [787, 391] width 562 height 48
click at [870, 382] on textarea "Due to outstanding fees of $150 and no response to attempts to contact" at bounding box center [787, 391] width 562 height 48
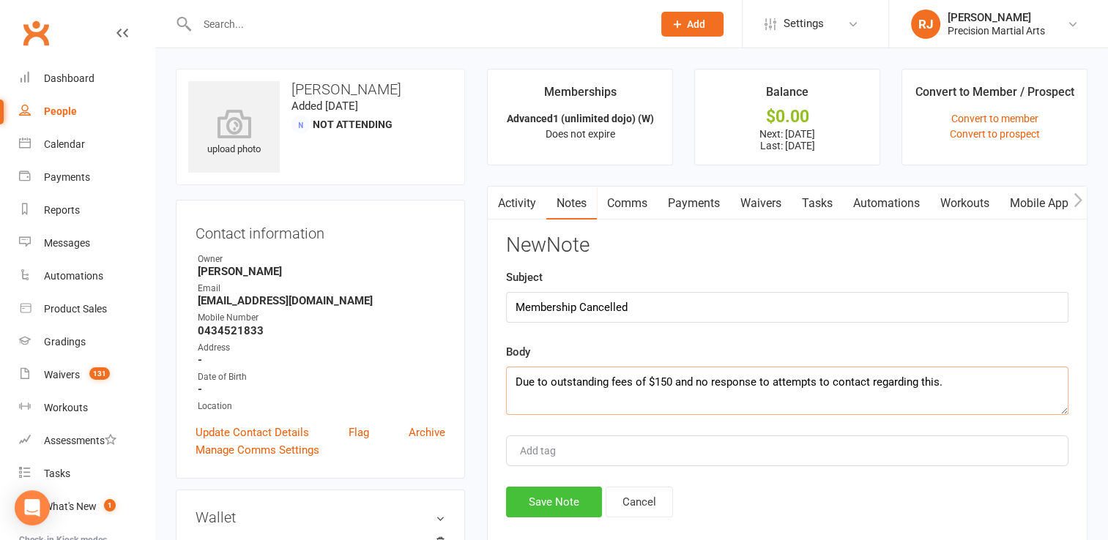
type textarea "Due to outstanding fees of $150 and no response to attempts to contact regardin…"
click at [545, 494] on button "Save Note" at bounding box center [554, 502] width 96 height 31
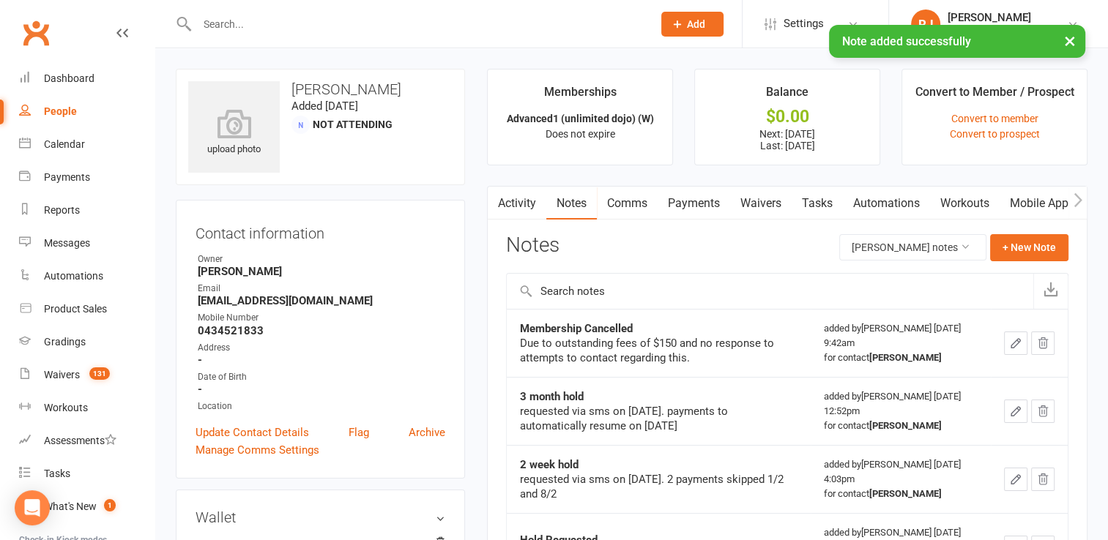
click at [478, 485] on main "Memberships Advanced1 (unlimited dojo) (W) Does not expire Balance $0.00 Next: …" at bounding box center [787, 354] width 622 height 571
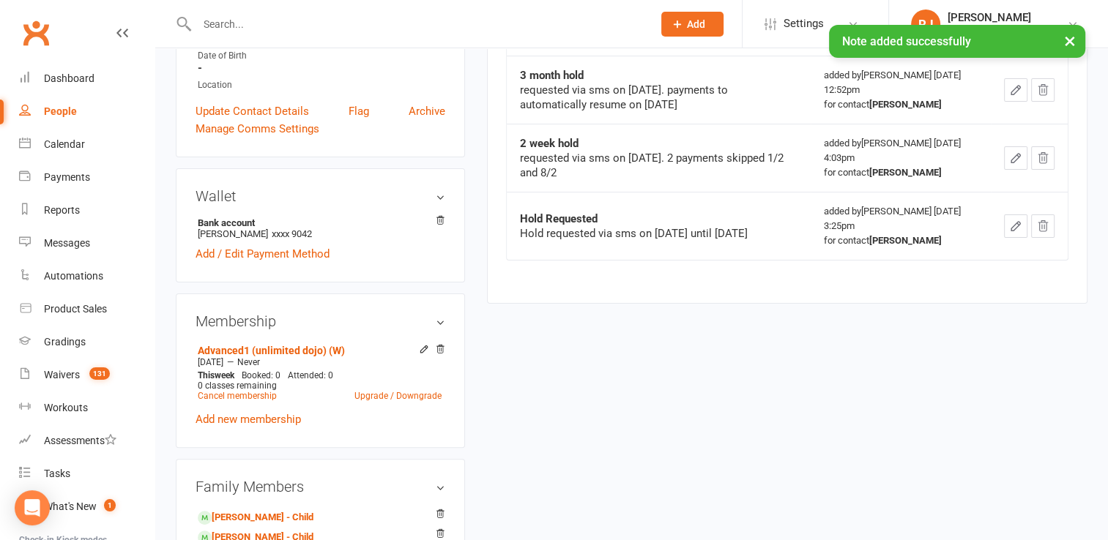
scroll to position [322, 0]
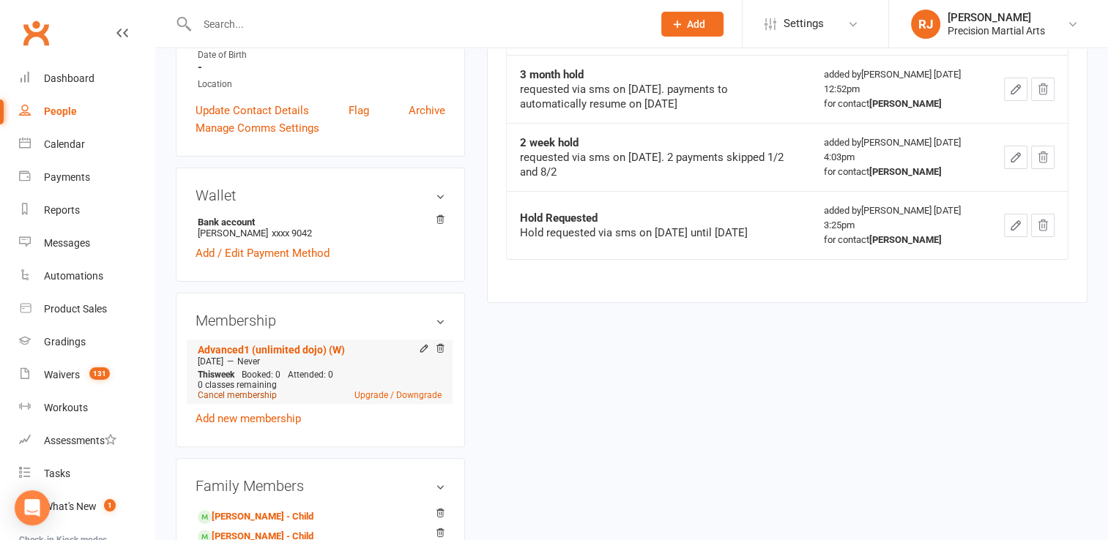
click at [264, 397] on link "Cancel membership" at bounding box center [237, 395] width 79 height 10
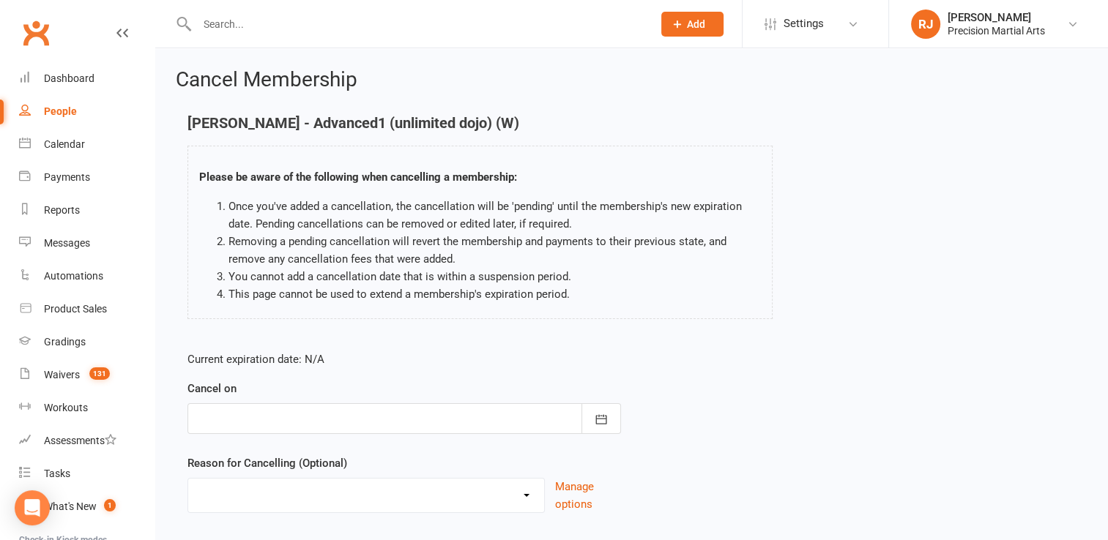
click at [331, 415] on div at bounding box center [404, 419] width 434 height 31
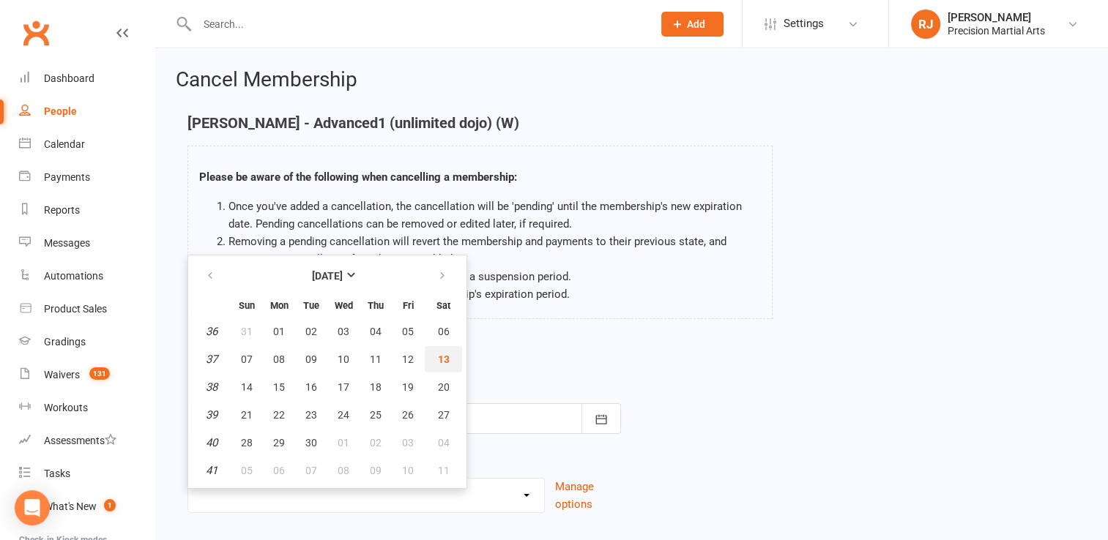
click at [439, 363] on span "13" at bounding box center [444, 360] width 12 height 12
type input "13 Sep 2025"
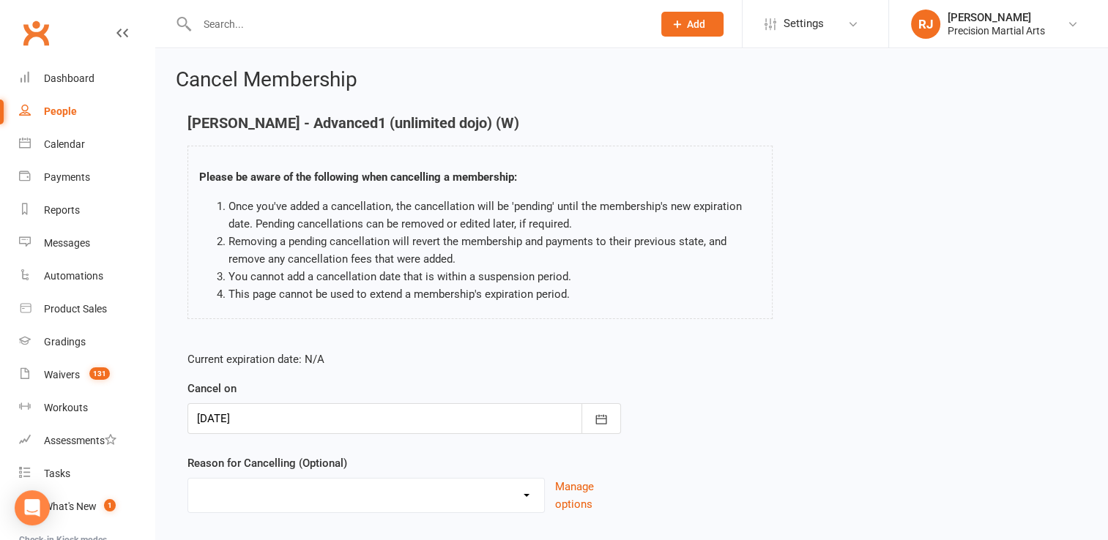
click at [438, 379] on form "Current expiration date: N/A Cancel on 13 Sep 2025 September 2025 Sun Mon Tue W…" at bounding box center [404, 432] width 434 height 163
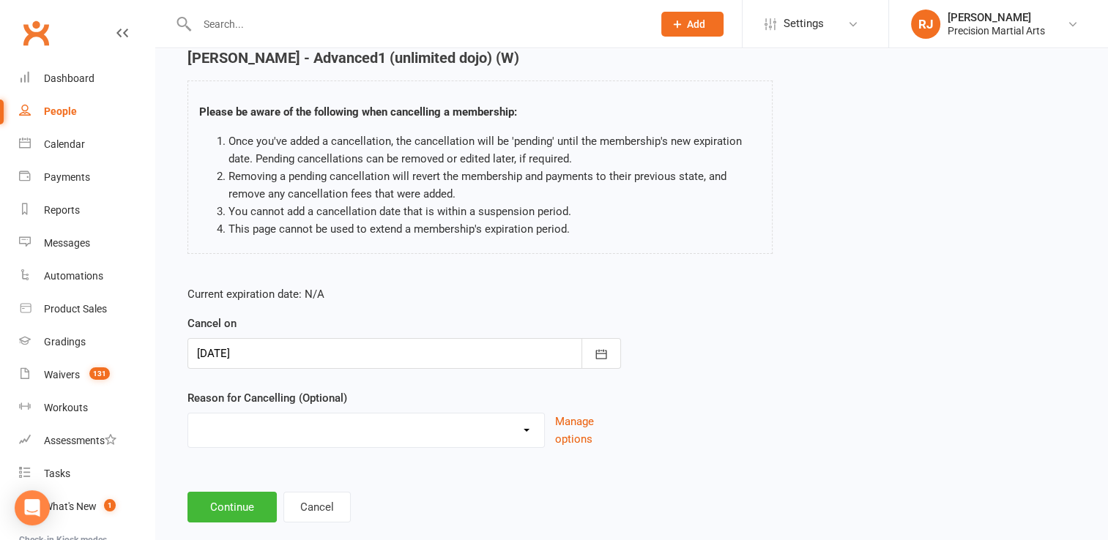
scroll to position [91, 0]
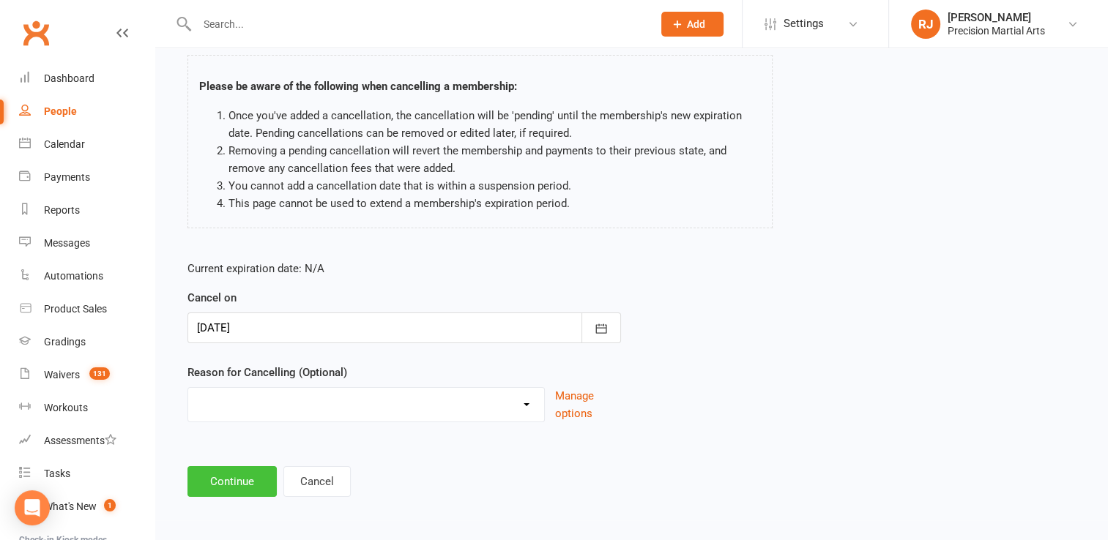
click at [236, 472] on button "Continue" at bounding box center [231, 481] width 89 height 31
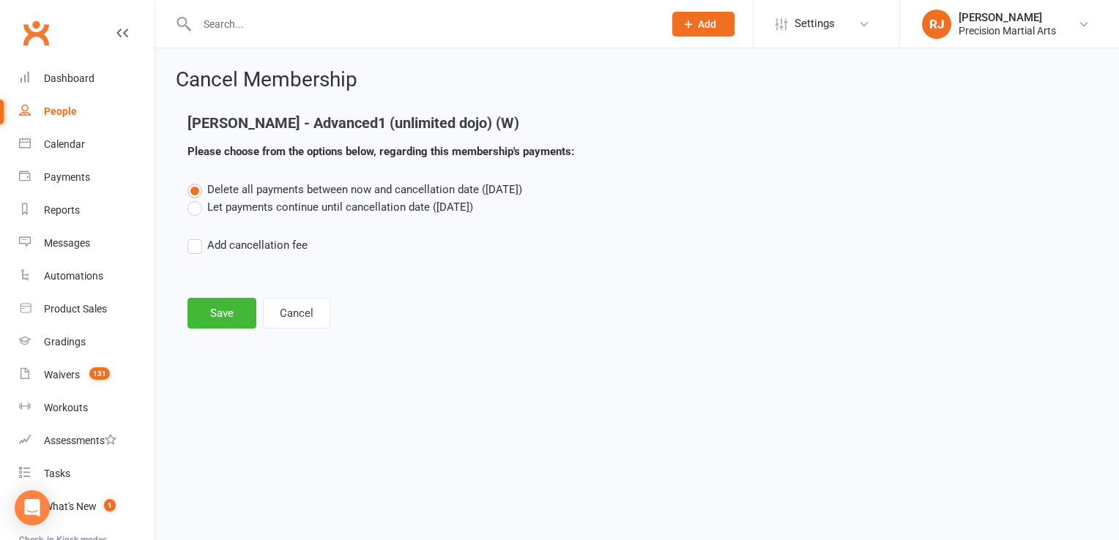
click at [194, 209] on label "Let payments continue until cancellation date (Sep 13, 2025)" at bounding box center [330, 207] width 286 height 18
click at [194, 198] on input "Let payments continue until cancellation date (Sep 13, 2025)" at bounding box center [192, 198] width 10 height 0
click at [214, 312] on button "Save" at bounding box center [221, 313] width 69 height 31
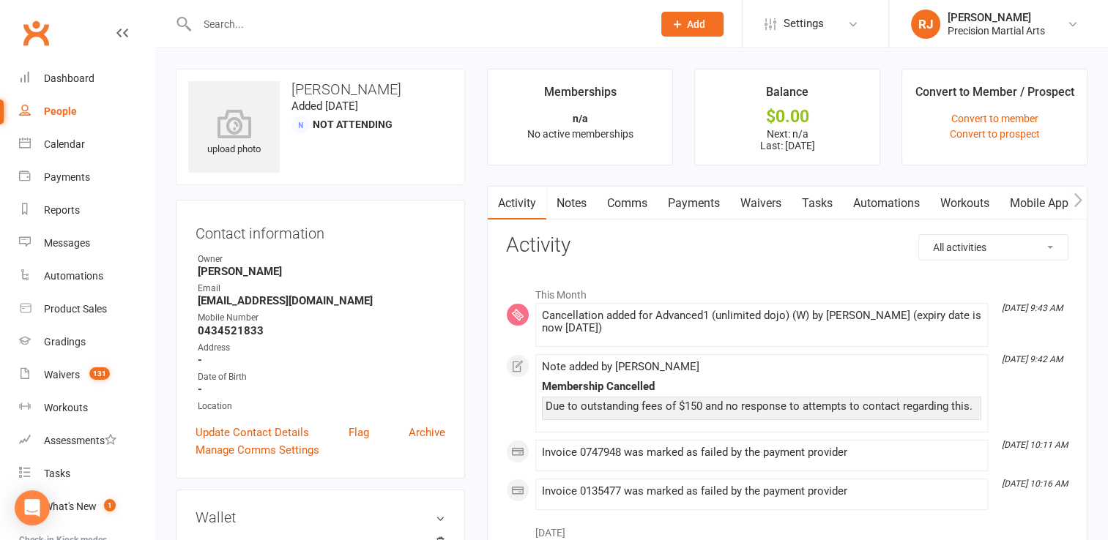
click at [221, 28] on input "text" at bounding box center [418, 24] width 450 height 21
click at [77, 170] on link "Payments" at bounding box center [86, 177] width 135 height 33
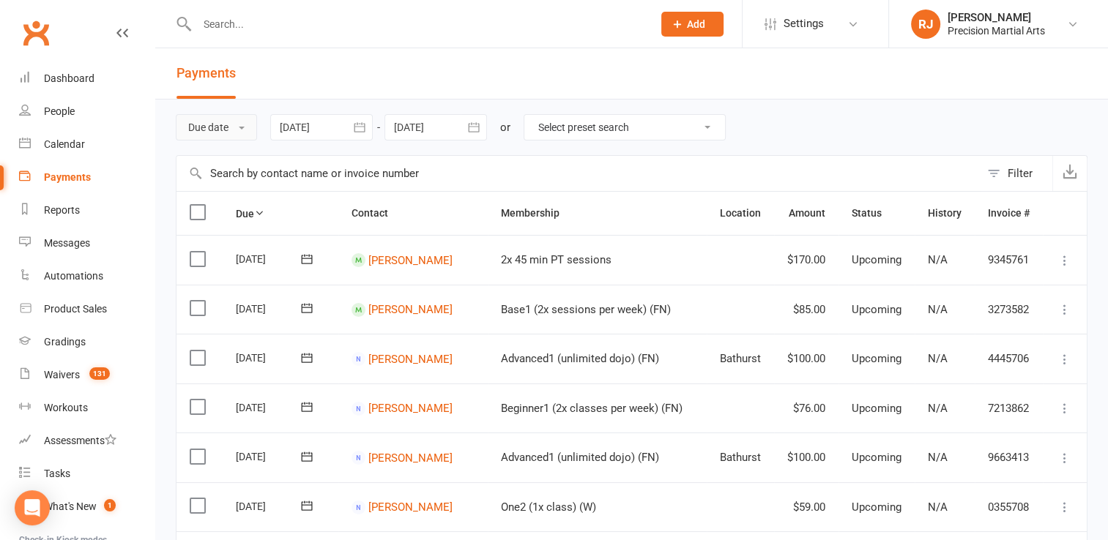
click at [246, 133] on button "Due date" at bounding box center [216, 127] width 81 height 26
click at [256, 215] on link "Date failed" at bounding box center [248, 218] width 145 height 29
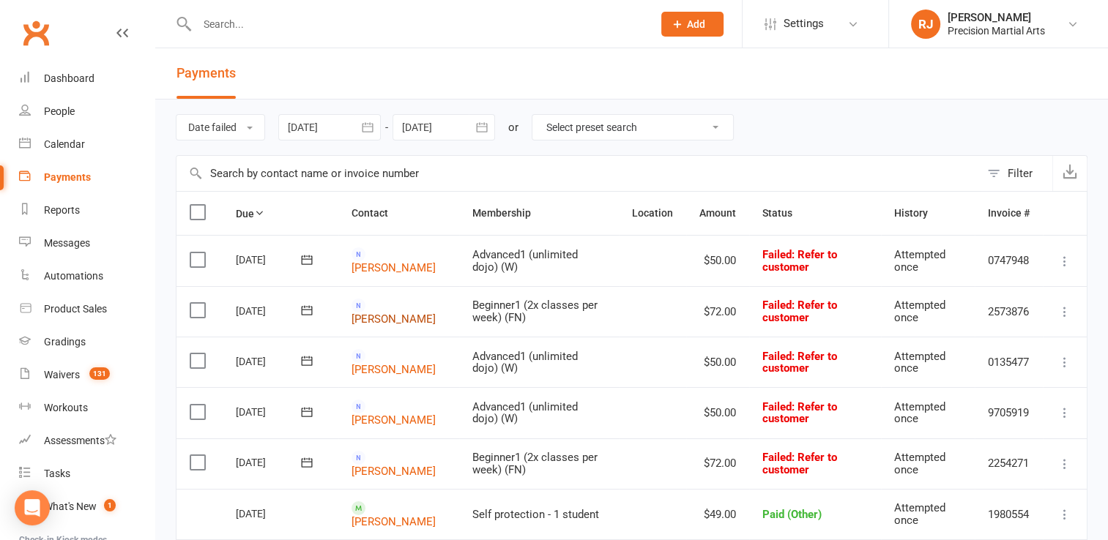
click at [385, 313] on link "Jessa Ronquillo" at bounding box center [394, 318] width 84 height 13
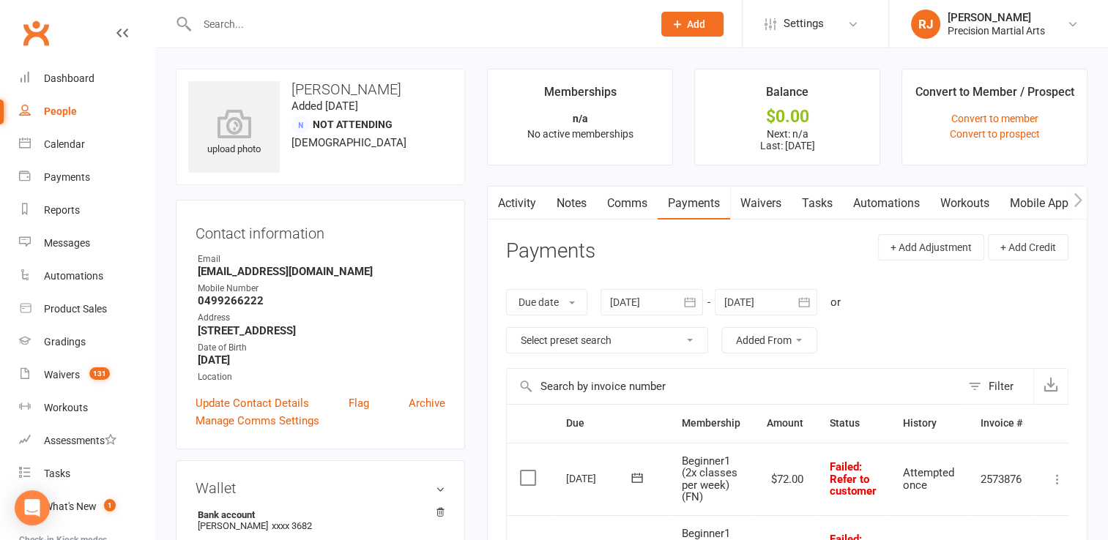
click at [560, 213] on link "Notes" at bounding box center [571, 204] width 51 height 34
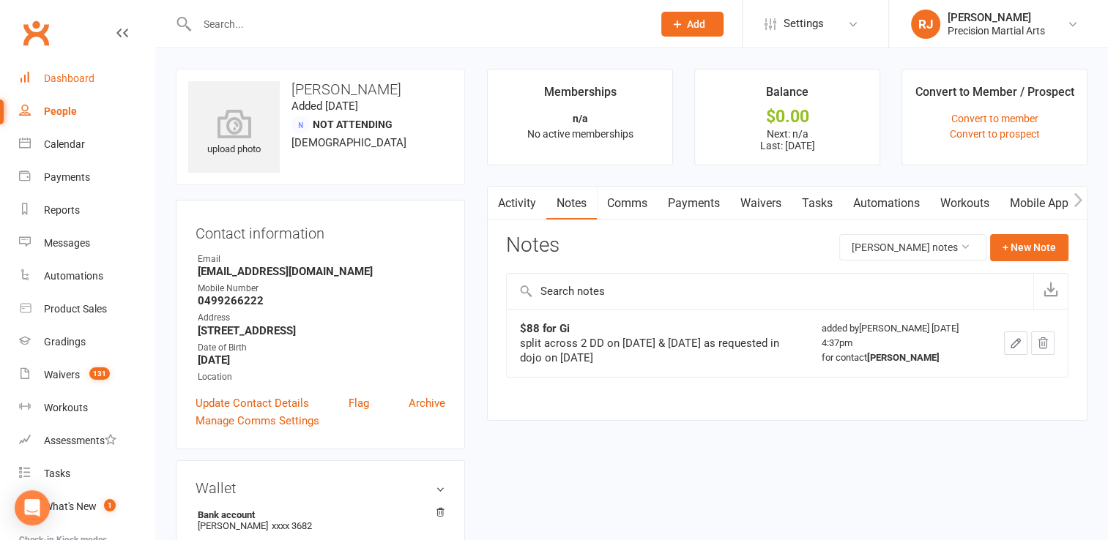
click at [78, 79] on div "Dashboard" at bounding box center [69, 79] width 51 height 12
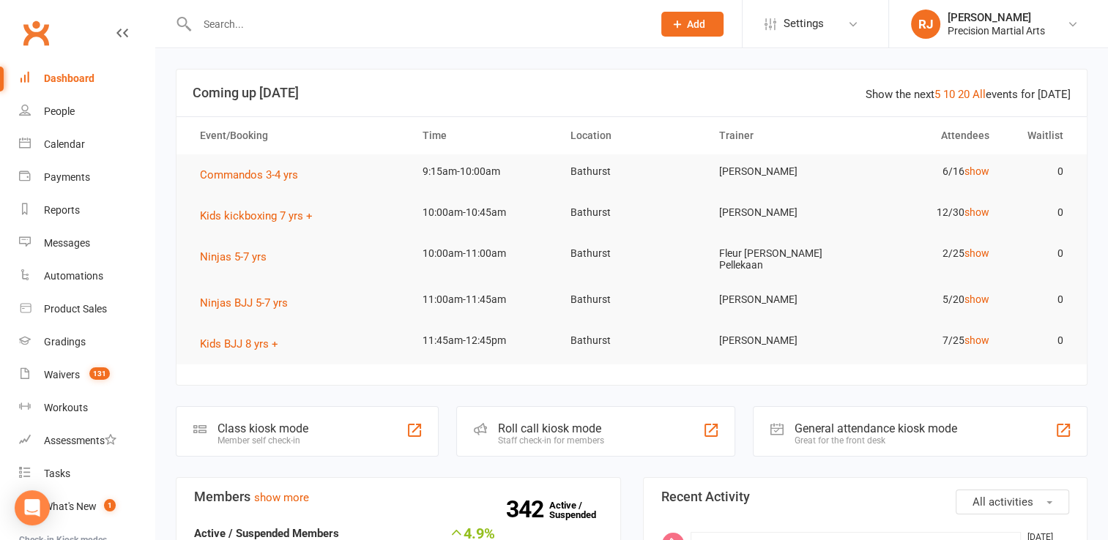
click at [220, 24] on input "text" at bounding box center [418, 24] width 450 height 21
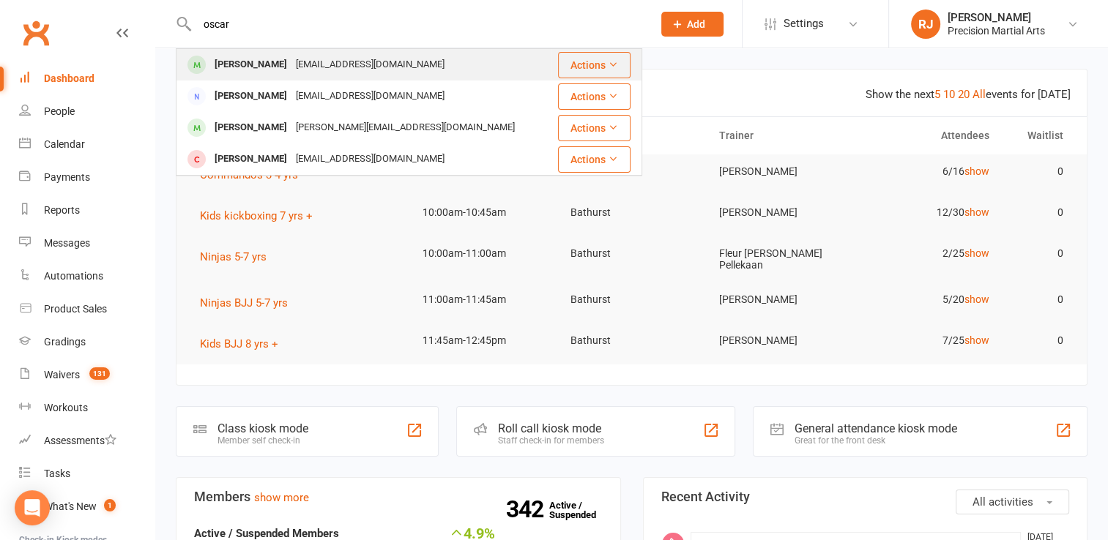
type input "oscar"
click at [226, 72] on div "[PERSON_NAME]" at bounding box center [250, 64] width 81 height 21
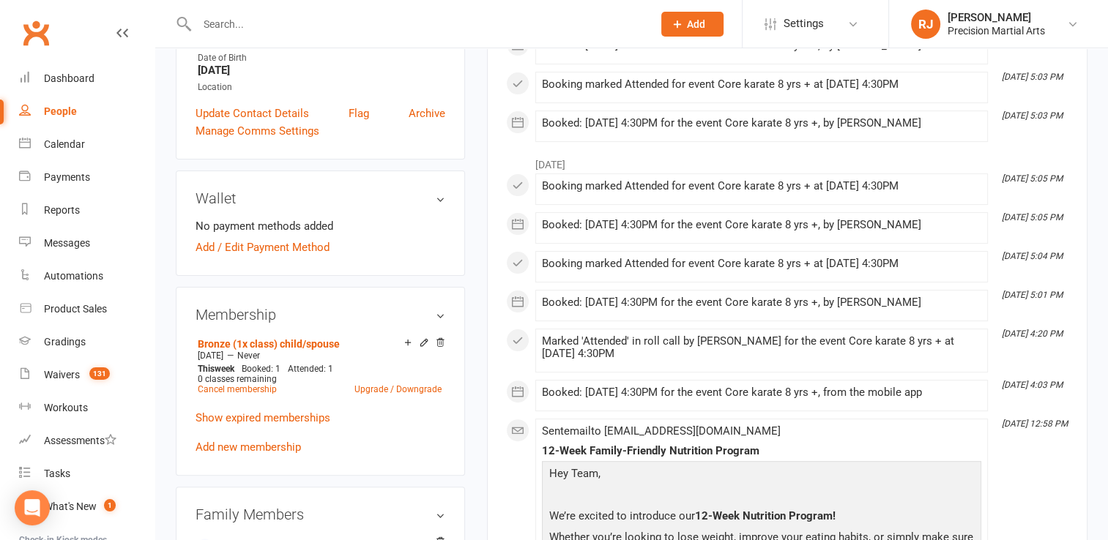
scroll to position [352, 0]
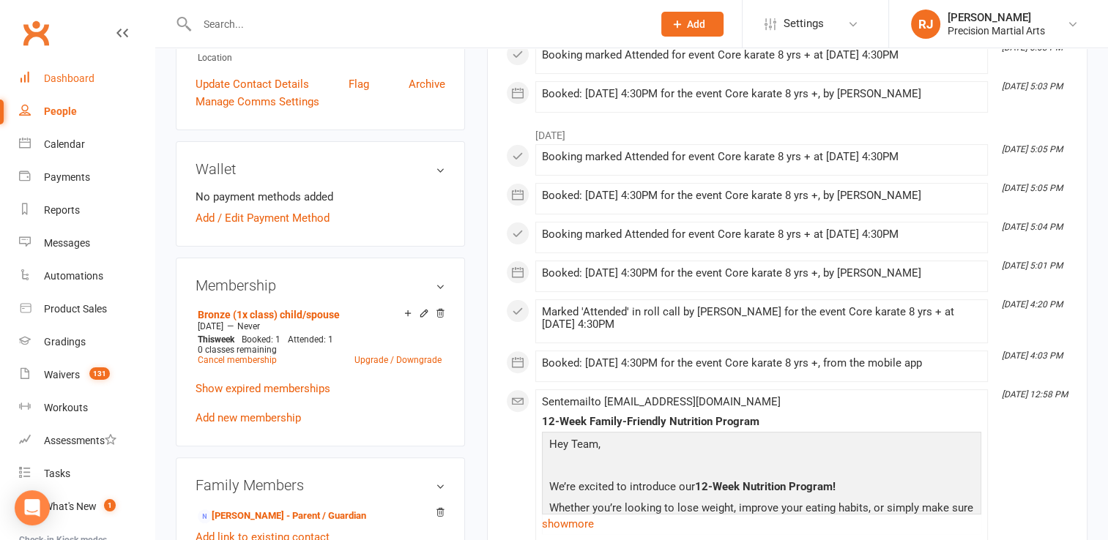
click at [98, 73] on link "Dashboard" at bounding box center [86, 78] width 135 height 33
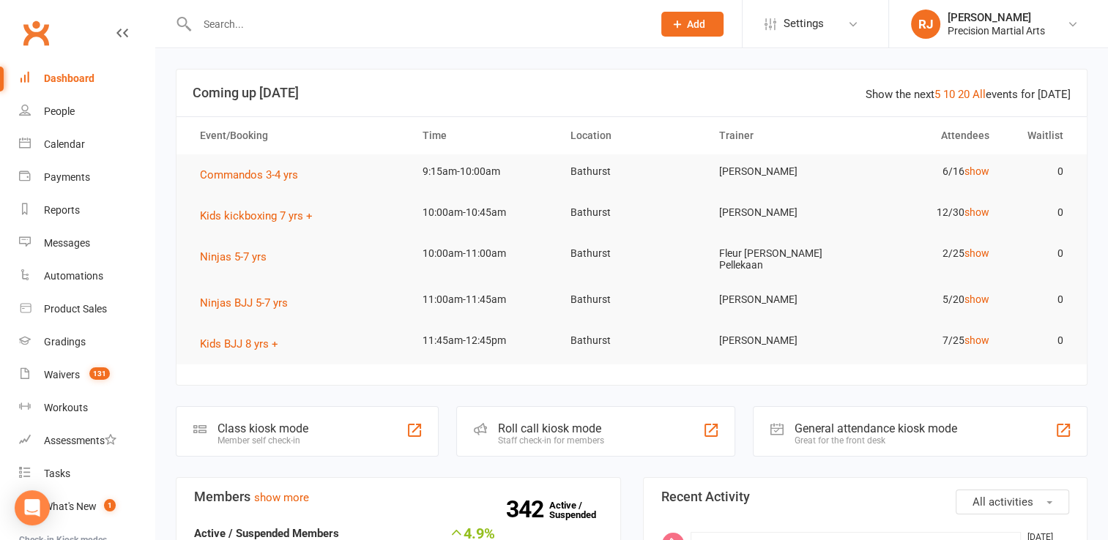
click at [222, 31] on input "text" at bounding box center [418, 24] width 450 height 21
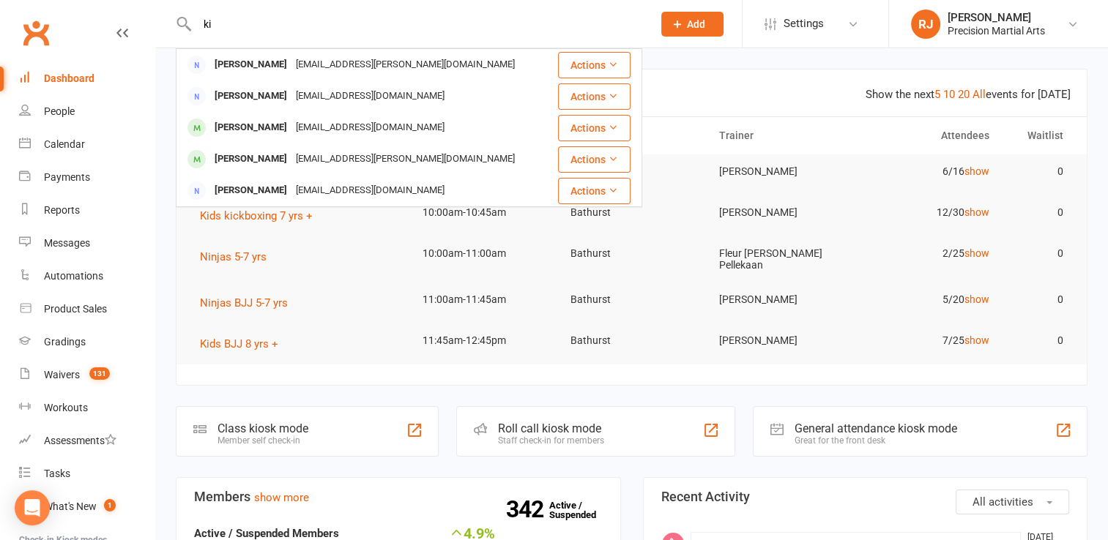
type input "k"
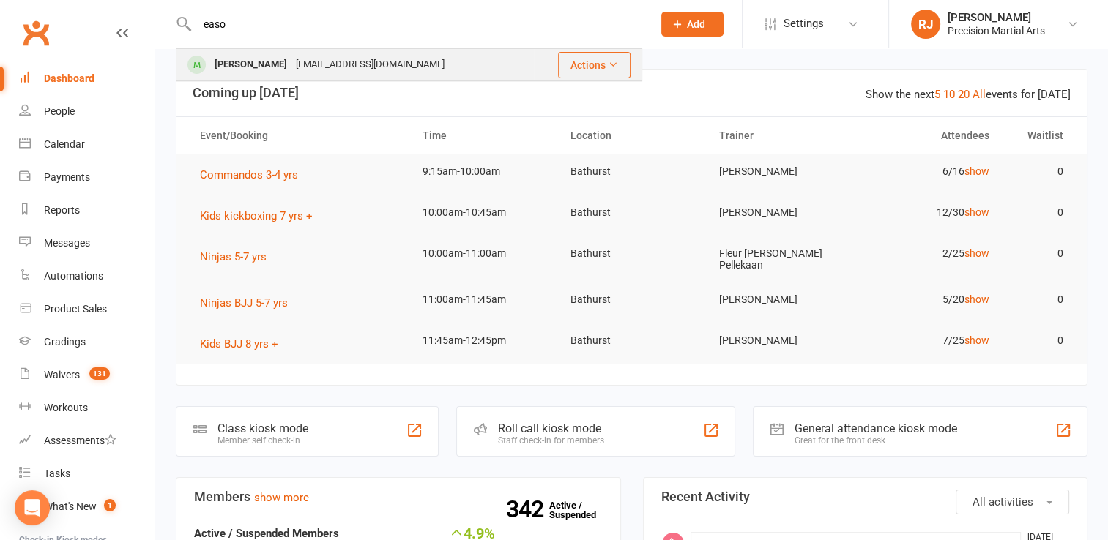
type input "easo"
click at [228, 62] on div "Eason Yang" at bounding box center [250, 64] width 81 height 21
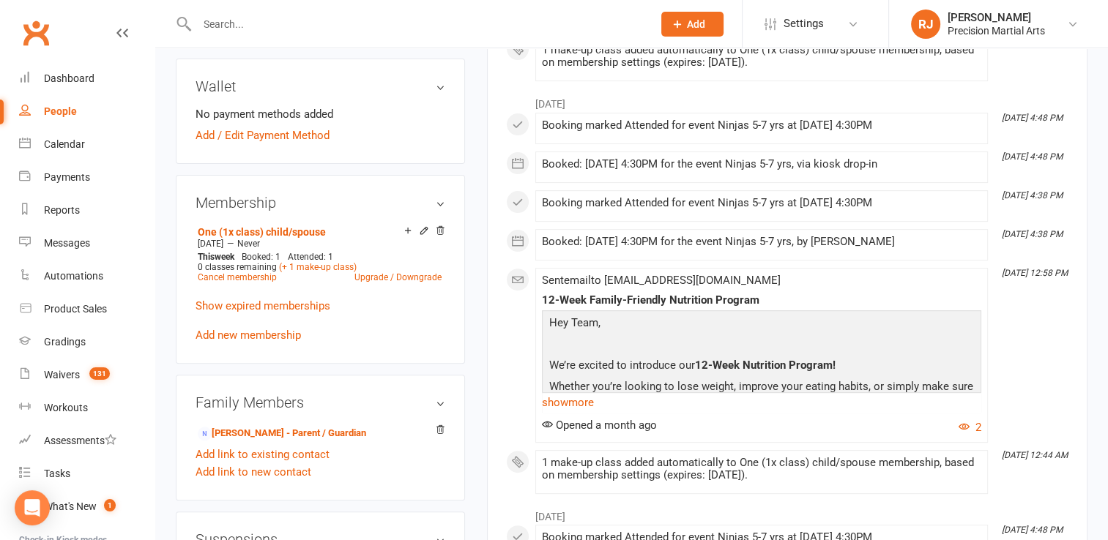
scroll to position [469, 0]
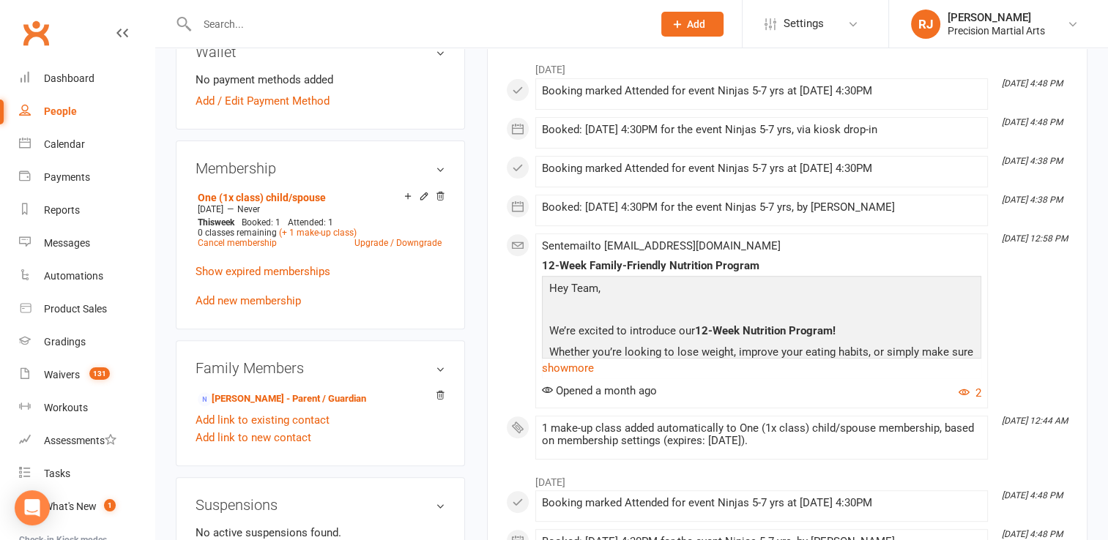
click at [226, 27] on input "text" at bounding box center [418, 24] width 450 height 21
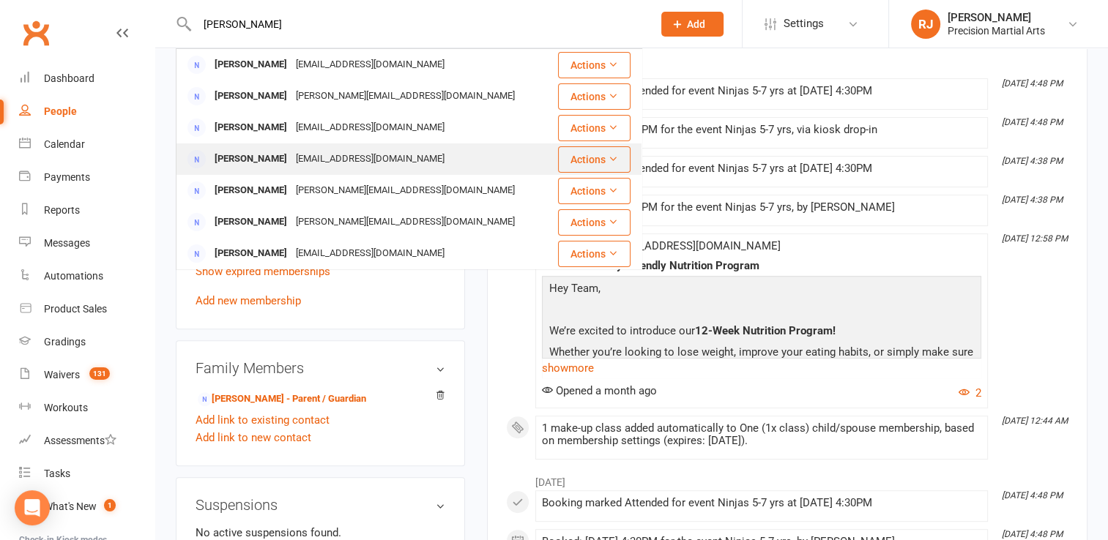
type input "david"
click at [266, 160] on div "David Cheetham" at bounding box center [250, 159] width 81 height 21
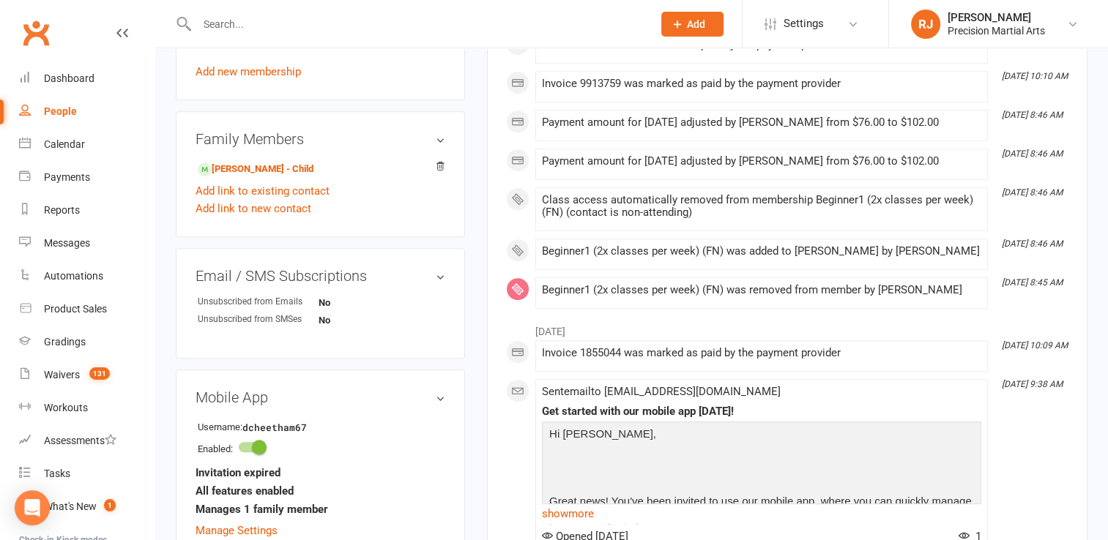
scroll to position [674, 0]
click at [267, 168] on link "Nathan Cheetham - Child" at bounding box center [256, 170] width 116 height 15
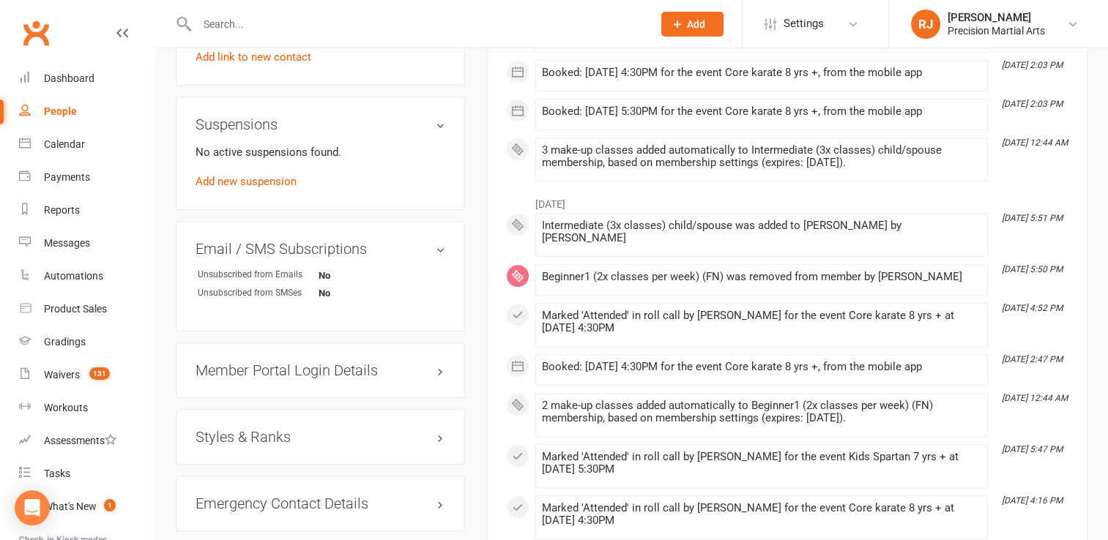
scroll to position [879, 0]
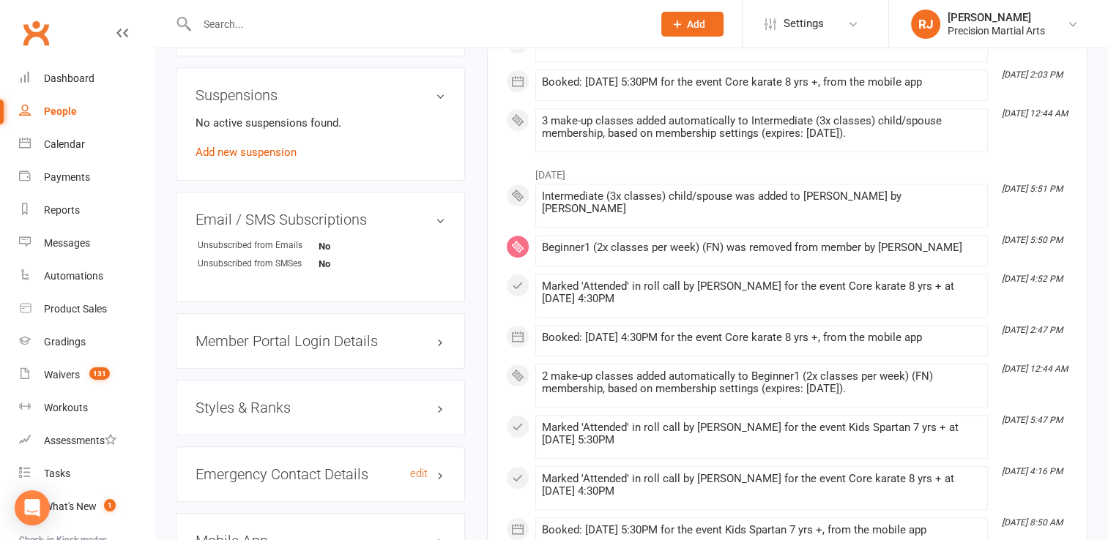
click at [256, 469] on h3 "Emergency Contact Details edit" at bounding box center [321, 474] width 250 height 16
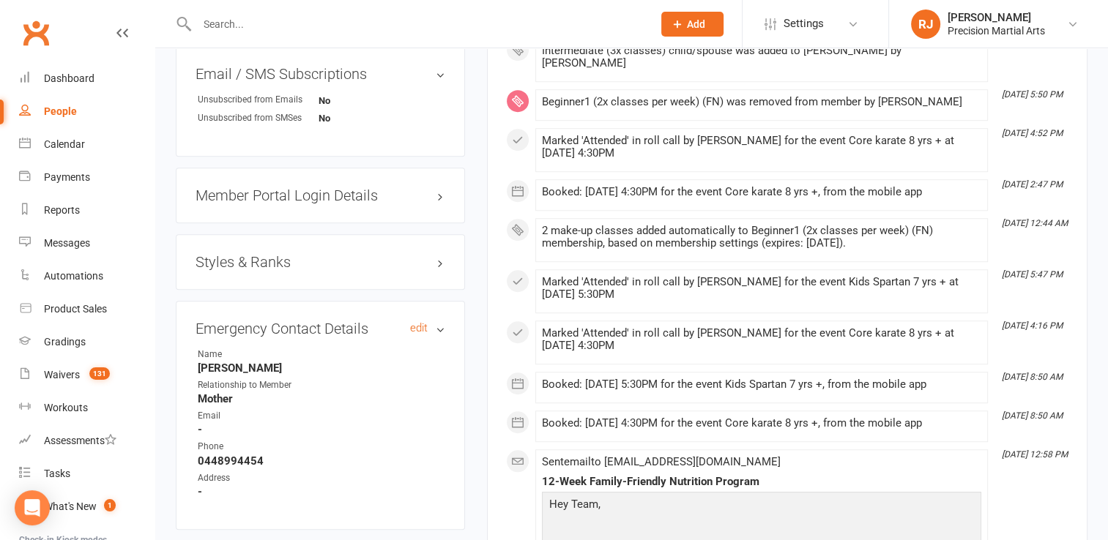
scroll to position [1025, 0]
click at [408, 28] on input "text" at bounding box center [418, 24] width 450 height 21
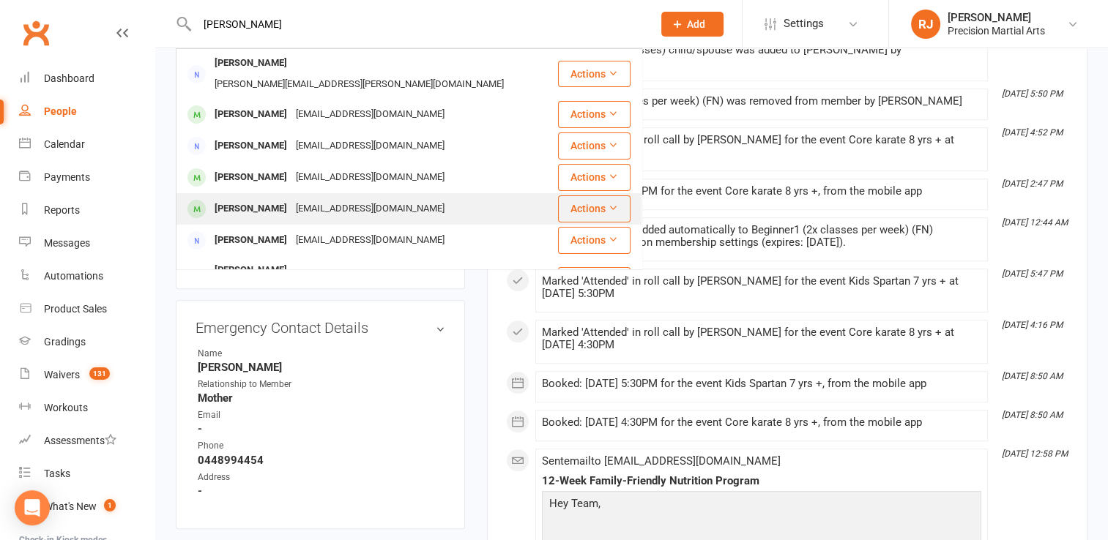
type input "amelia"
click at [291, 198] on div "[EMAIL_ADDRESS][DOMAIN_NAME]" at bounding box center [369, 208] width 157 height 21
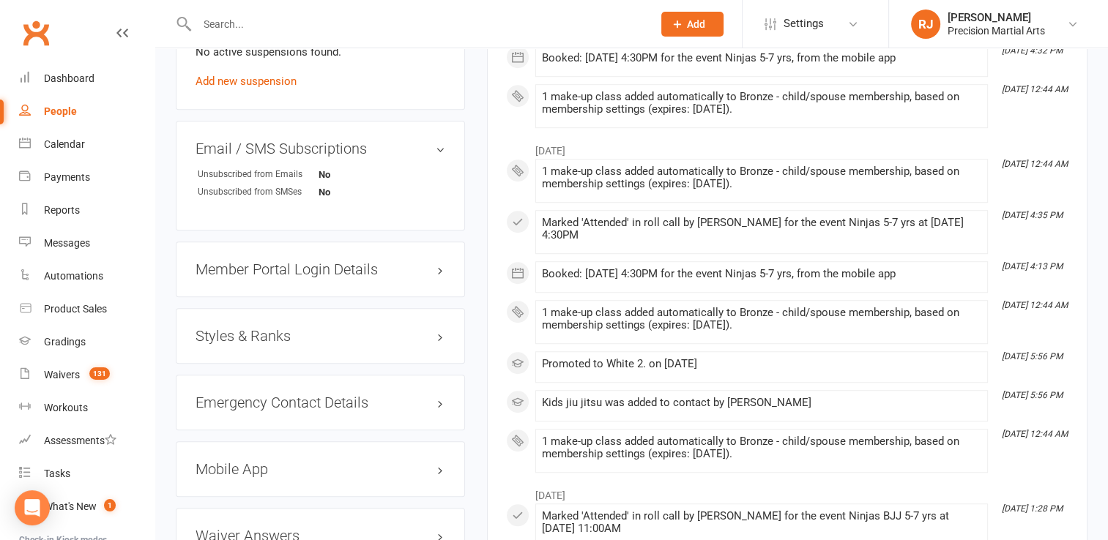
scroll to position [1084, 0]
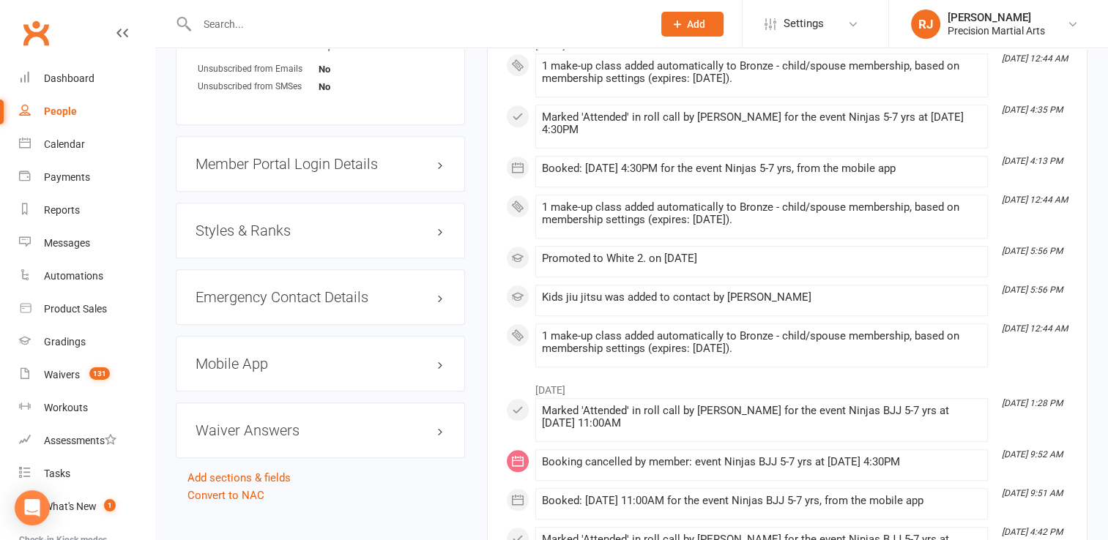
click at [293, 236] on h3 "Styles & Ranks" at bounding box center [321, 231] width 250 height 16
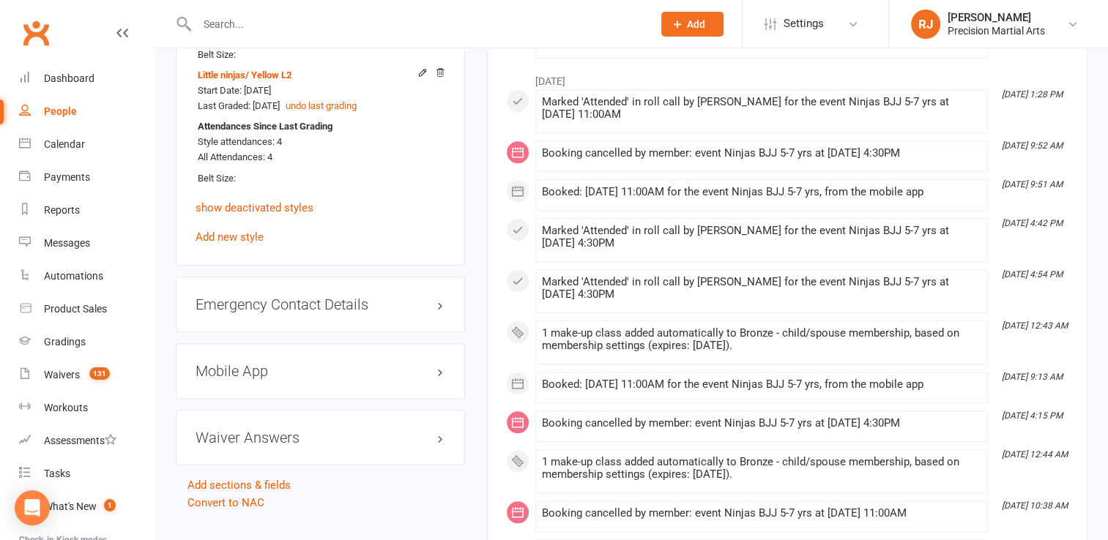
scroll to position [1377, 0]
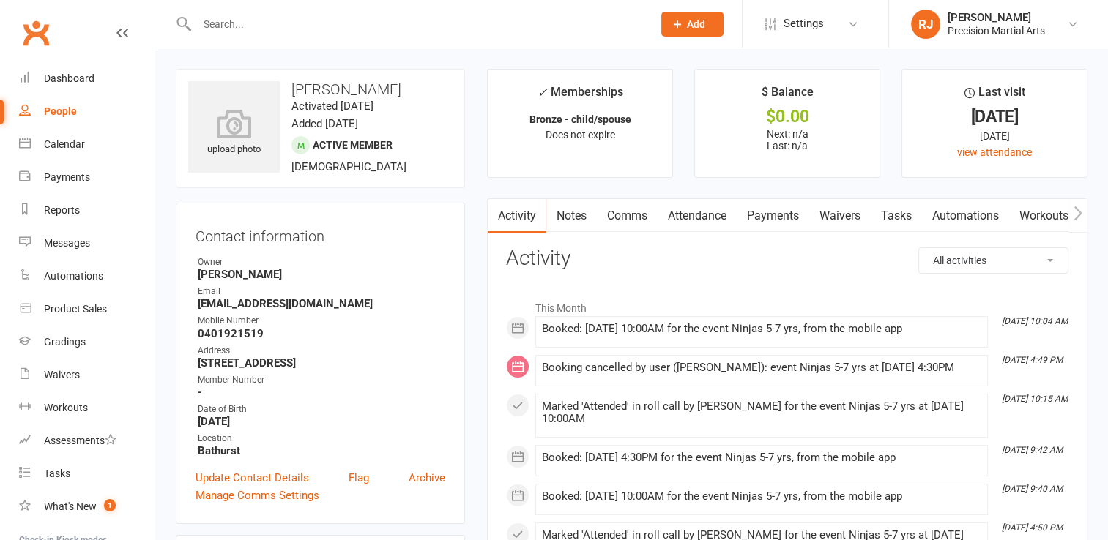
scroll to position [1104, 0]
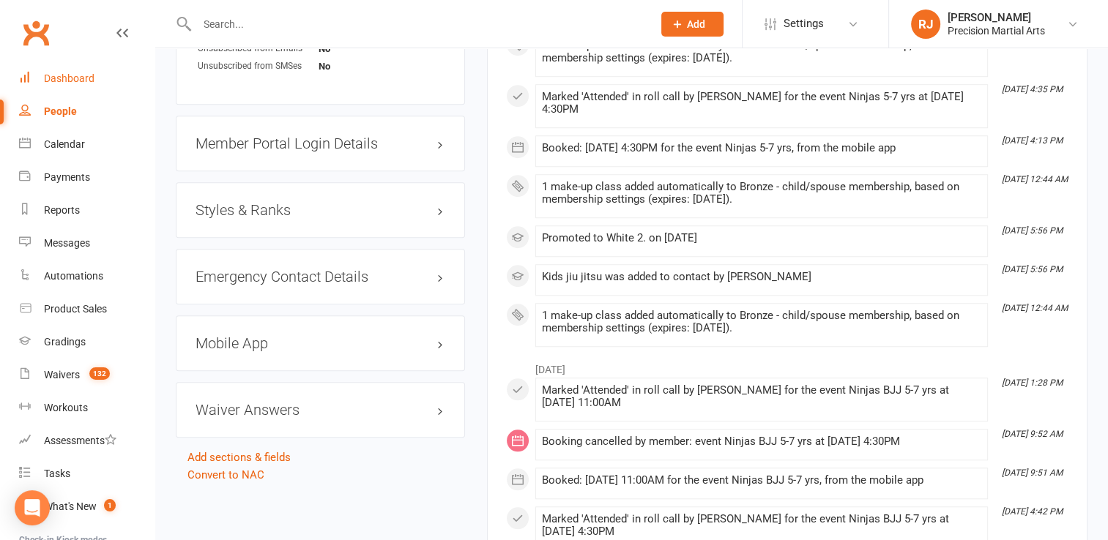
click at [64, 66] on link "Dashboard" at bounding box center [86, 78] width 135 height 33
